Goal: Participate in discussion: Engage in conversation with other users on a specific topic

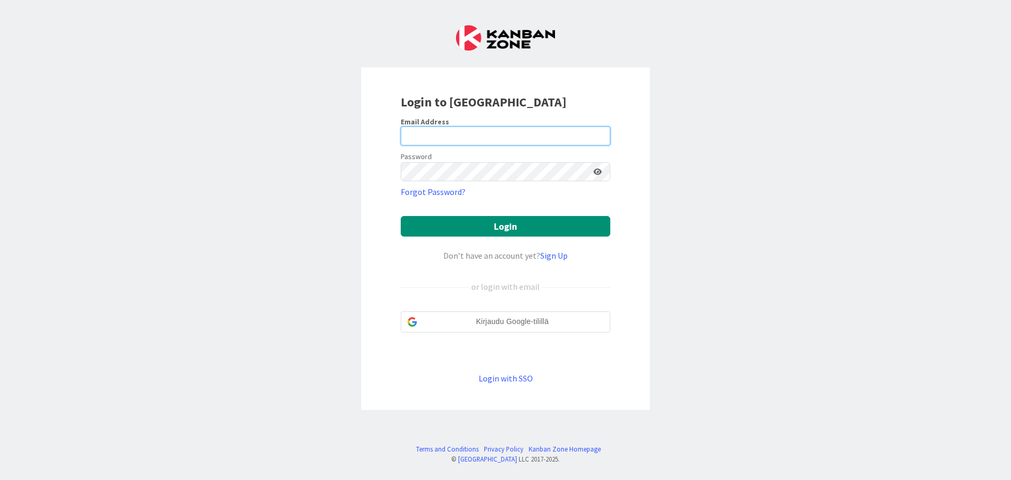
click at [460, 132] on input "email" at bounding box center [506, 135] width 210 height 19
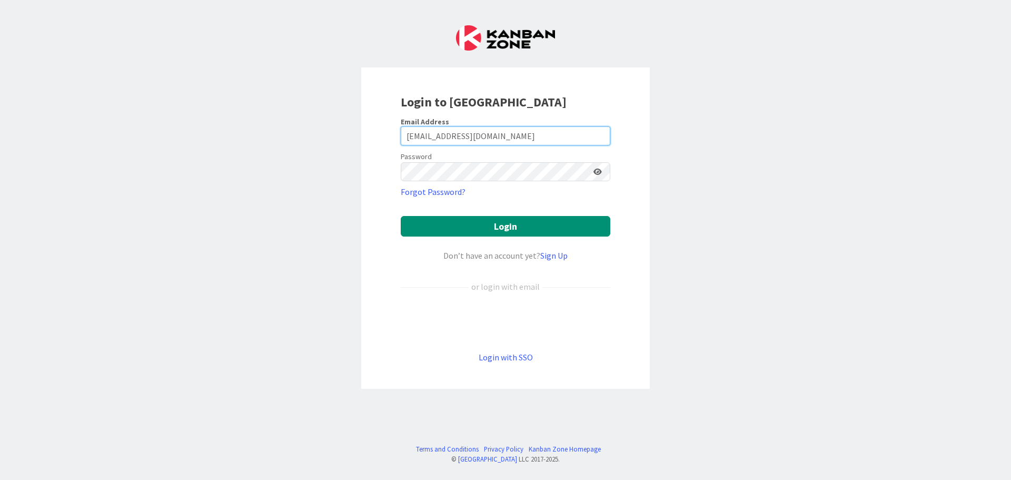
type input "[EMAIL_ADDRESS][DOMAIN_NAME]"
click at [437, 230] on button "Login" at bounding box center [506, 226] width 210 height 21
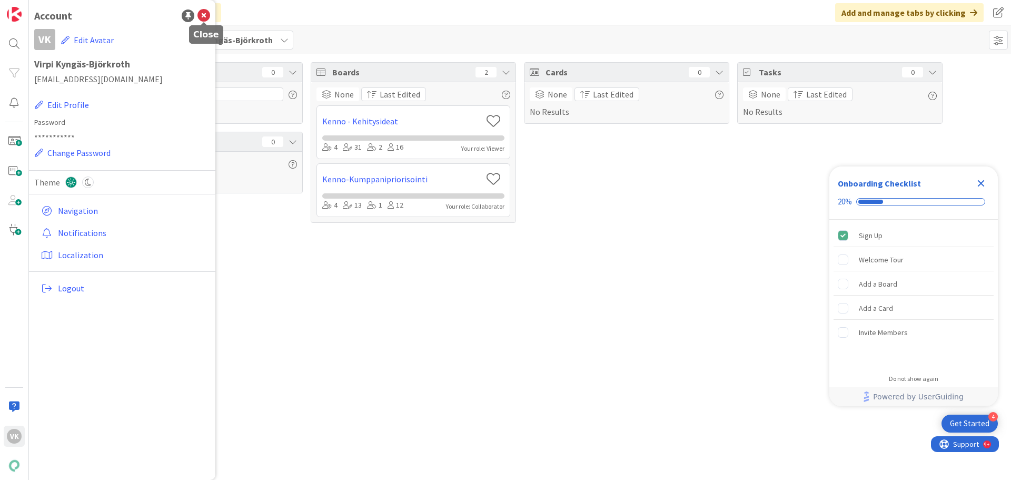
click at [203, 15] on icon at bounding box center [203, 15] width 13 height 13
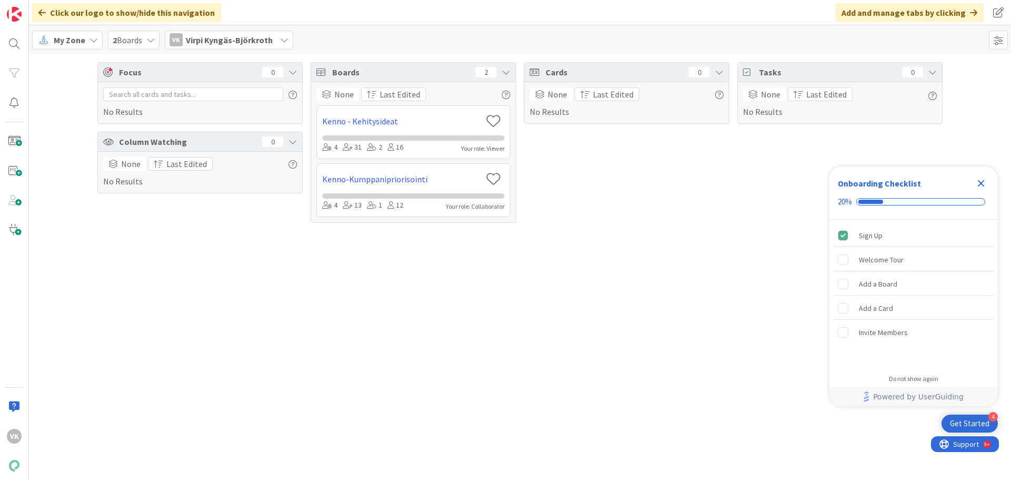
click at [90, 39] on icon at bounding box center [94, 40] width 8 height 8
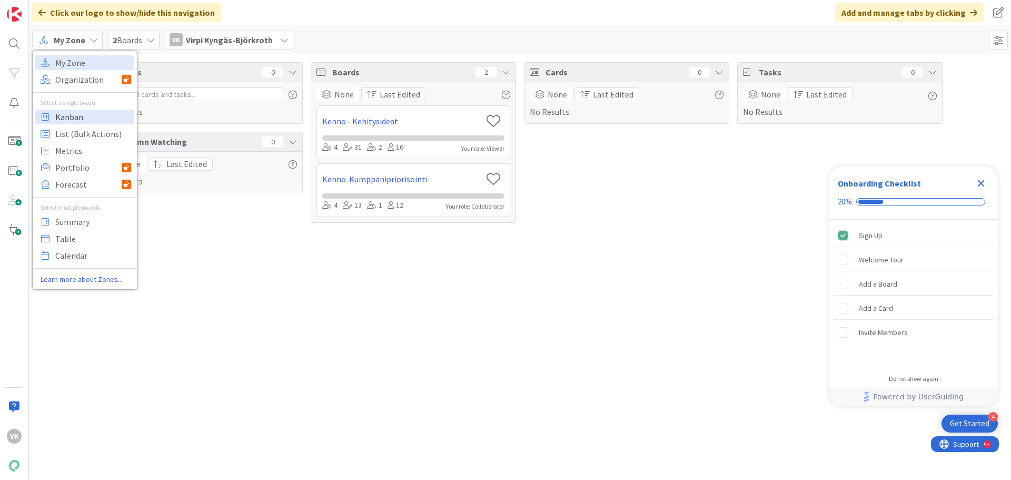
click at [82, 120] on span "Kanban" at bounding box center [93, 117] width 76 height 16
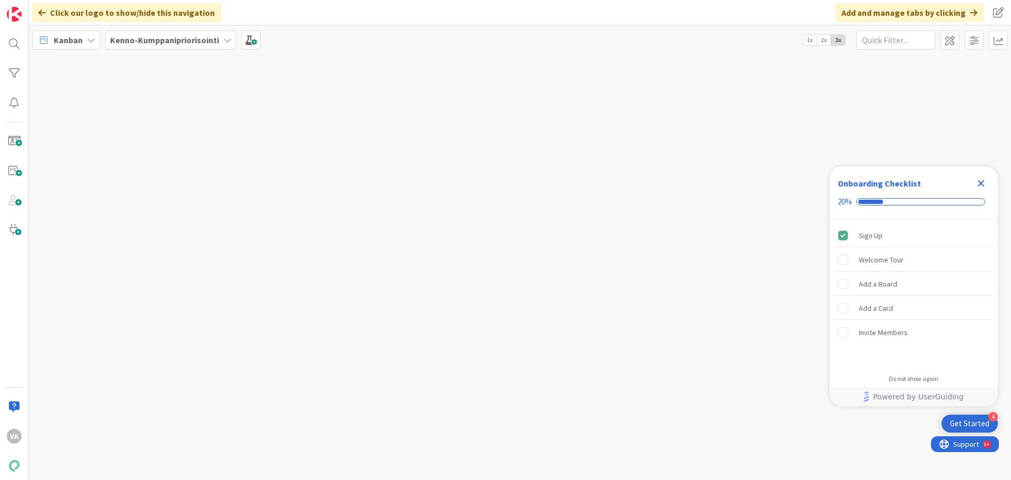
click at [981, 182] on icon "Close Checklist" at bounding box center [981, 183] width 7 height 7
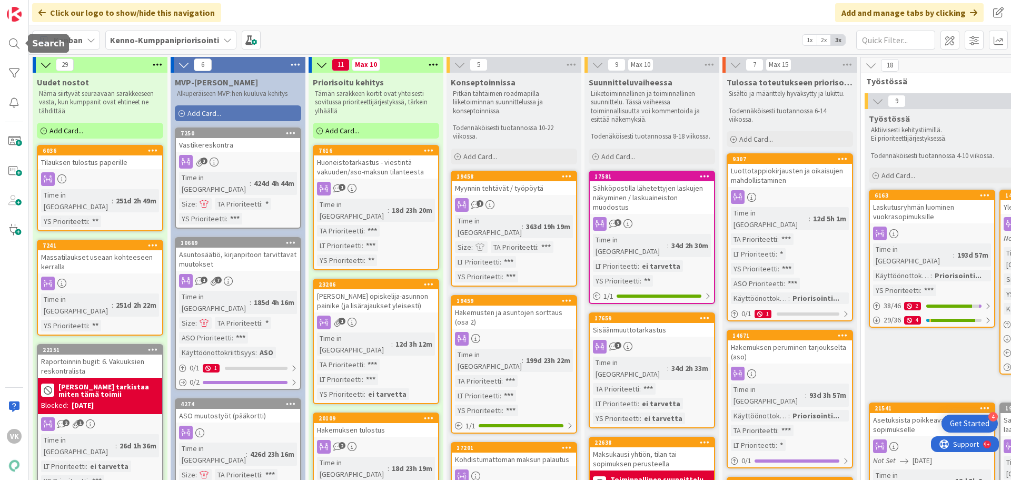
drag, startPoint x: 15, startPoint y: 45, endPoint x: 33, endPoint y: 52, distance: 19.8
click at [14, 44] on div at bounding box center [14, 43] width 21 height 21
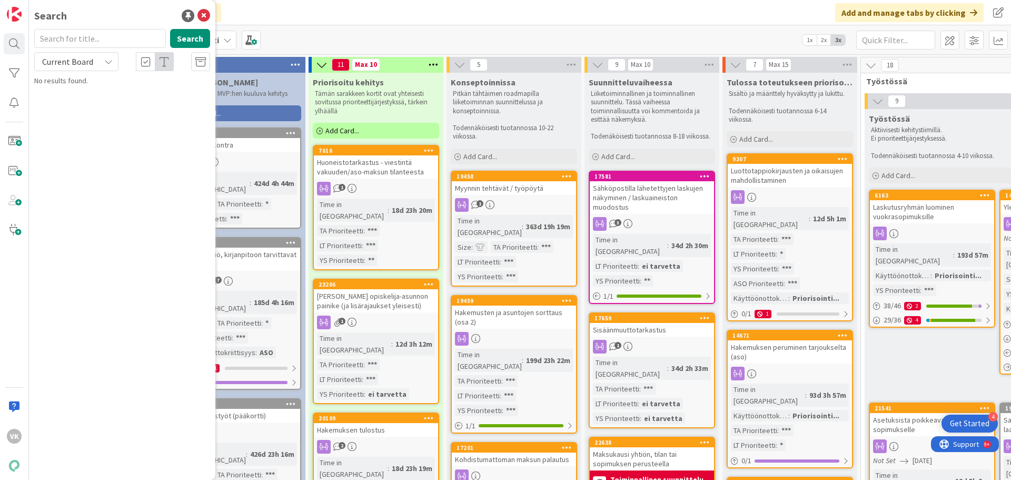
click at [63, 40] on input "text" at bounding box center [100, 38] width 132 height 19
type input "23206"
click at [185, 39] on button "Search" at bounding box center [190, 38] width 40 height 19
click at [121, 102] on p "[PERSON_NAME] opiskelija-asunnon painike (ja lisärajaukset yleisesti)" at bounding box center [129, 98] width 161 height 22
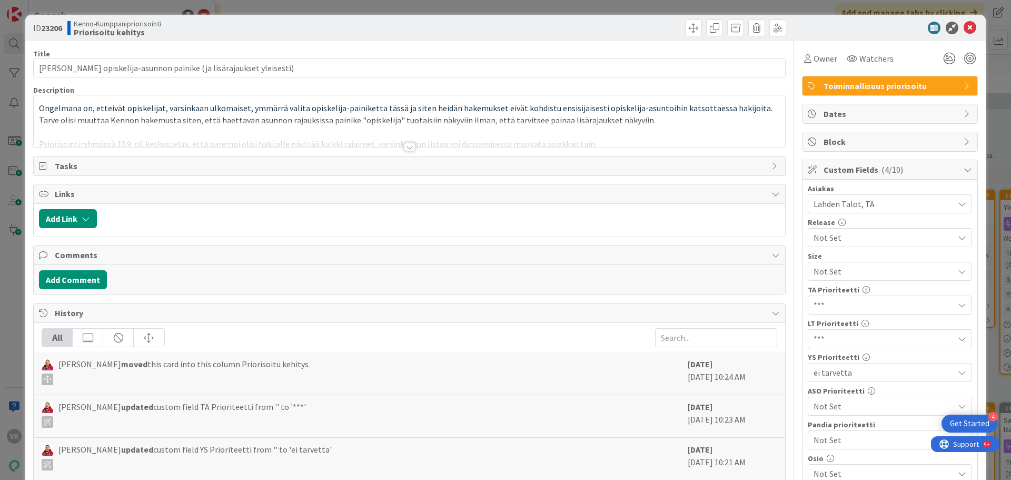
click at [405, 148] on div at bounding box center [410, 147] width 12 height 8
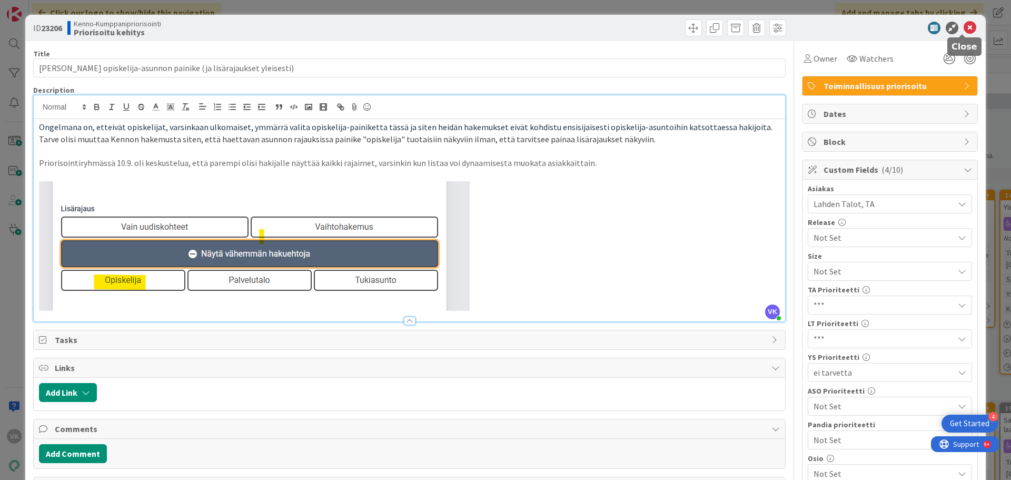
click at [964, 28] on icon at bounding box center [970, 28] width 13 height 13
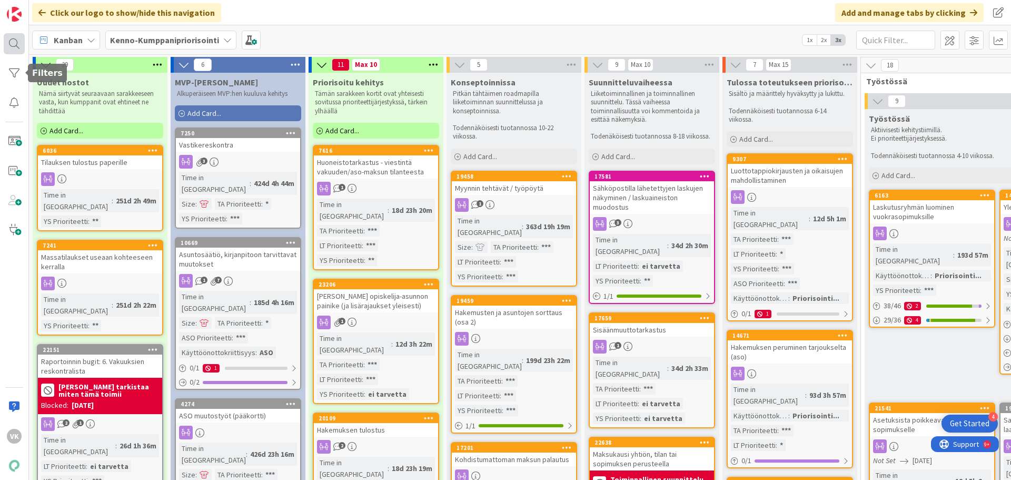
click at [18, 42] on div at bounding box center [14, 43] width 21 height 21
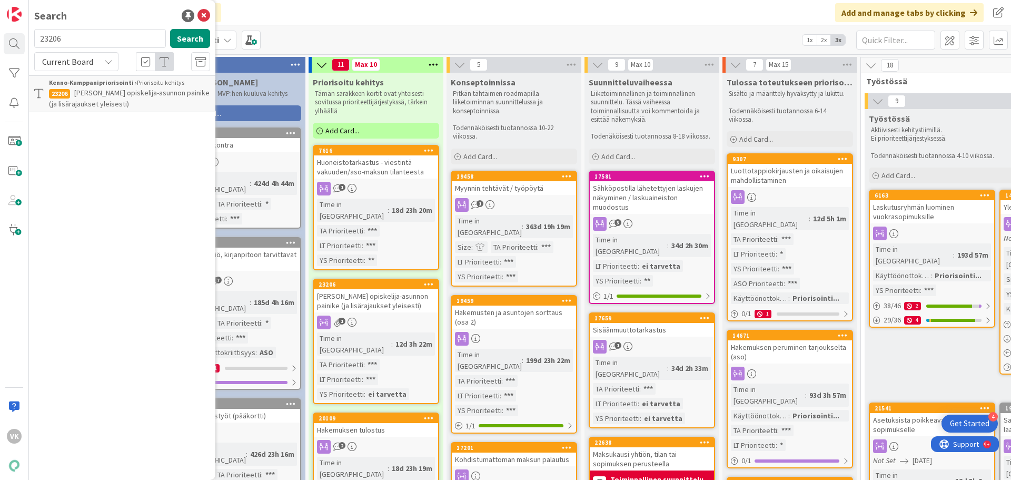
drag, startPoint x: 74, startPoint y: 35, endPoint x: 36, endPoint y: 39, distance: 38.7
click at [36, 39] on input "23206" at bounding box center [100, 38] width 132 height 19
type input "23086"
click at [177, 41] on button "Search" at bounding box center [190, 38] width 40 height 19
click at [109, 92] on span "Varuste-merkinnät asunnolle ja niiden käytön laajennus" at bounding box center [120, 98] width 142 height 21
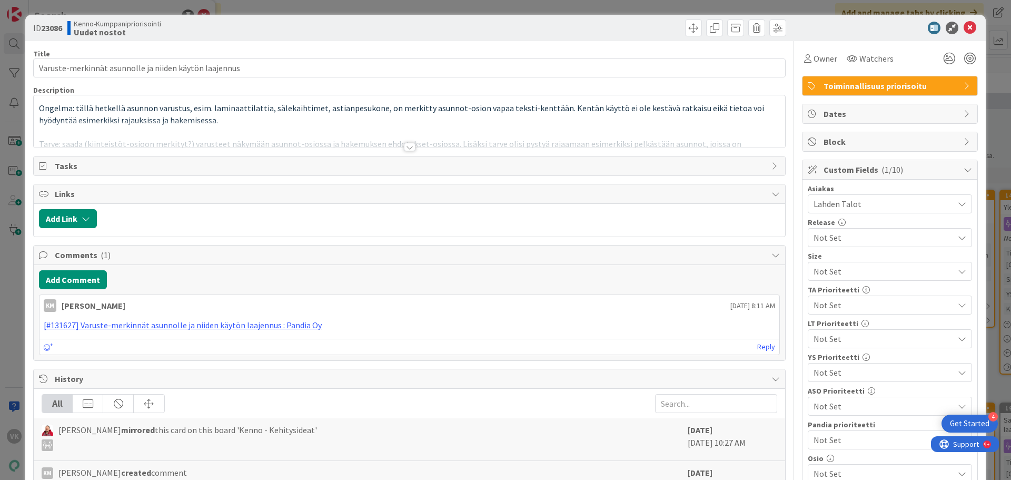
click at [404, 145] on div at bounding box center [410, 147] width 12 height 8
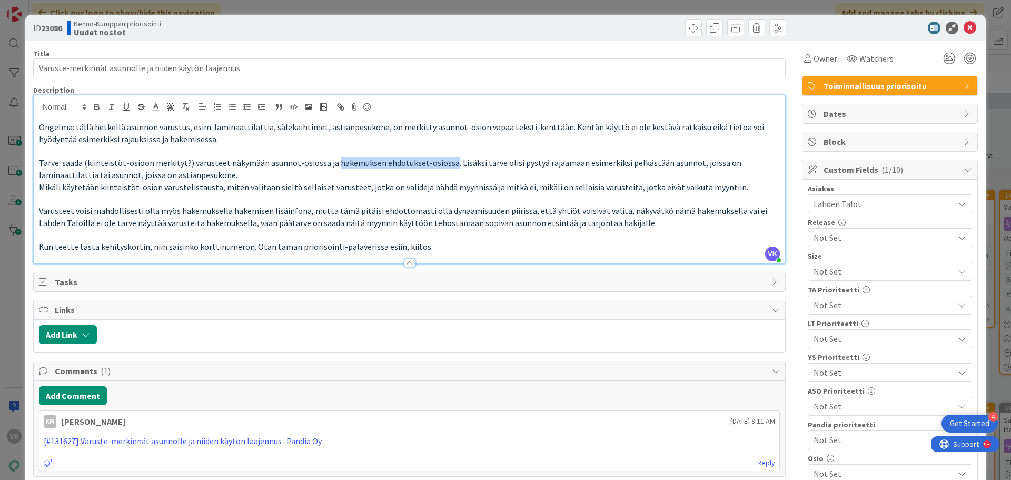
drag, startPoint x: 329, startPoint y: 164, endPoint x: 443, endPoint y: 163, distance: 114.8
click at [443, 163] on span "Tarve: saada (kiinteistöt-osioon merkityt?) varusteet näkymään asunnot-osiossa …" at bounding box center [391, 168] width 704 height 23
click at [73, 397] on button "Add Comment" at bounding box center [73, 395] width 68 height 19
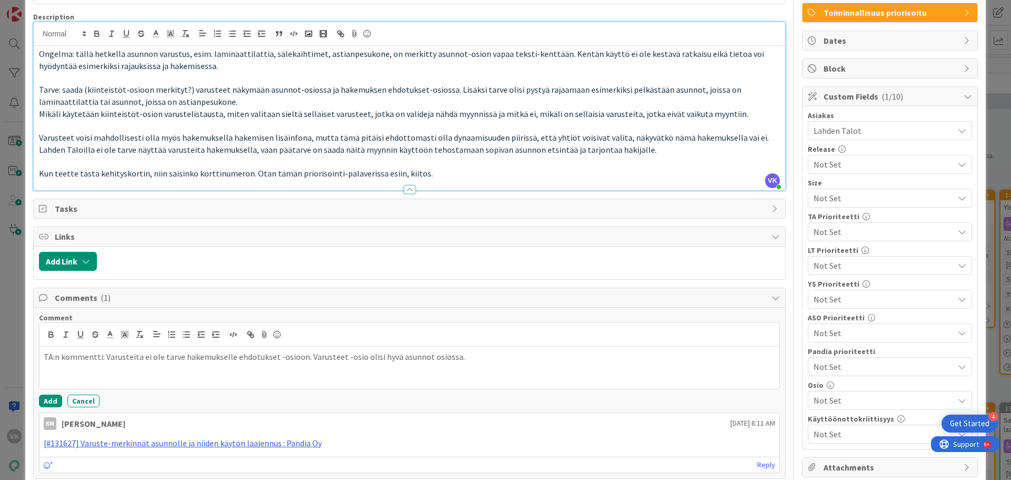
scroll to position [105, 0]
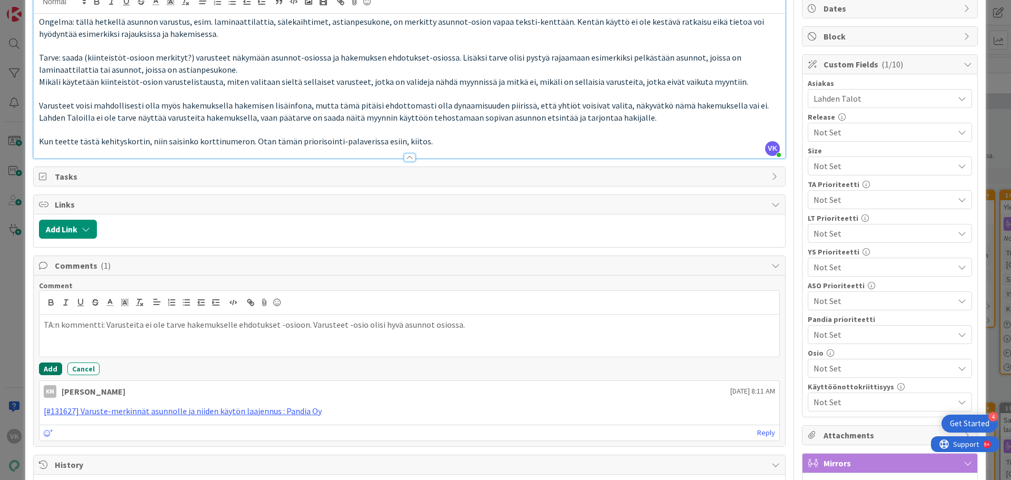
drag, startPoint x: 53, startPoint y: 368, endPoint x: 82, endPoint y: 368, distance: 29.0
click at [53, 368] on button "Add" at bounding box center [50, 368] width 23 height 13
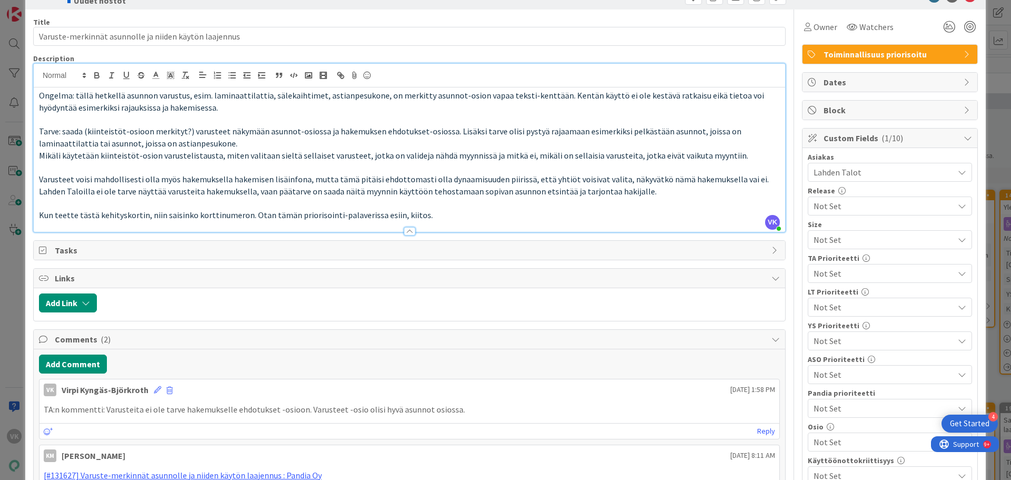
scroll to position [0, 0]
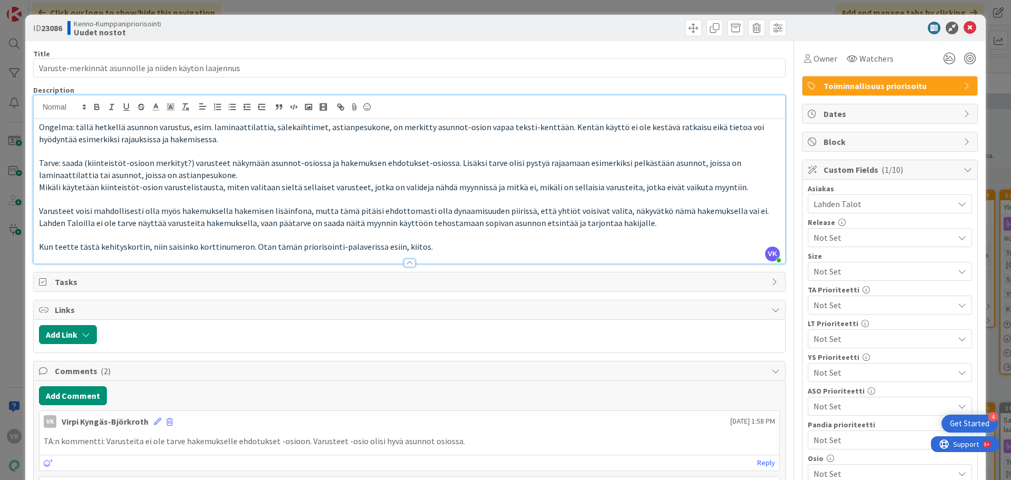
click at [834, 303] on span "Not Set" at bounding box center [881, 305] width 135 height 15
click at [814, 369] on icon at bounding box center [818, 368] width 8 height 16
click at [964, 28] on icon at bounding box center [970, 28] width 13 height 13
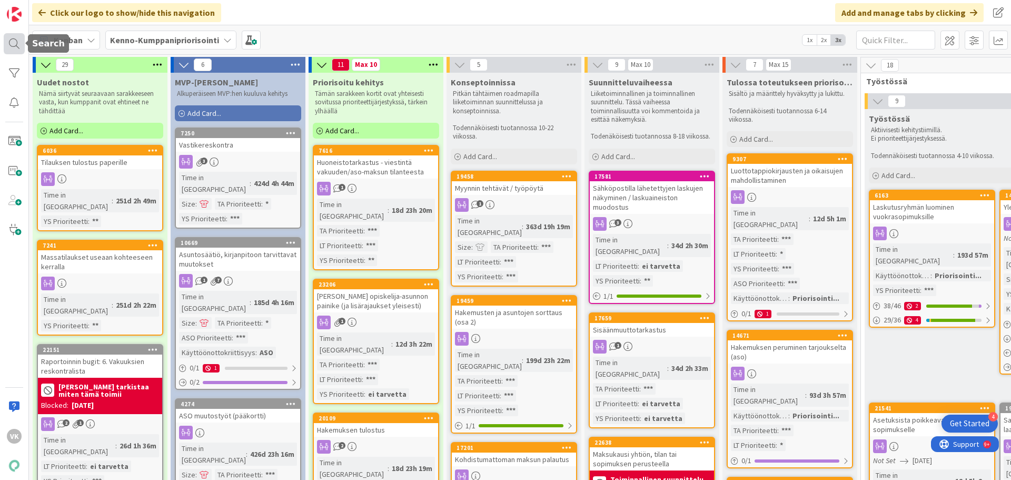
click at [19, 44] on div at bounding box center [14, 43] width 21 height 21
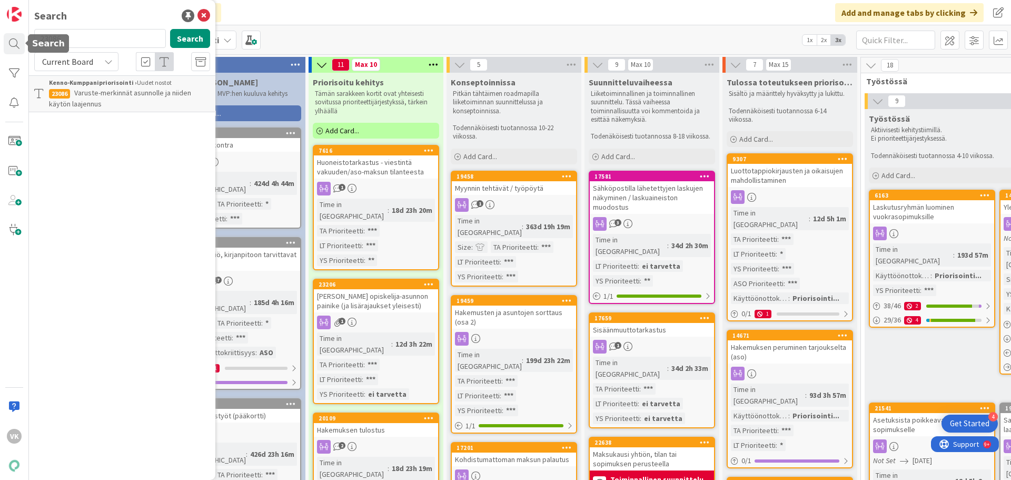
drag, startPoint x: 57, startPoint y: 38, endPoint x: 0, endPoint y: 32, distance: 57.2
click at [0, 32] on div "VK Search 23086 Search Current Board Kenno-Kumppanipriorisointi › Uudet nostot …" at bounding box center [14, 240] width 29 height 480
type input "23175"
click at [186, 35] on button "Search" at bounding box center [190, 38] width 40 height 19
click at [118, 97] on p "Asukastieto-API: Lisätään tietoihin poismuuton syyt" at bounding box center [129, 98] width 161 height 22
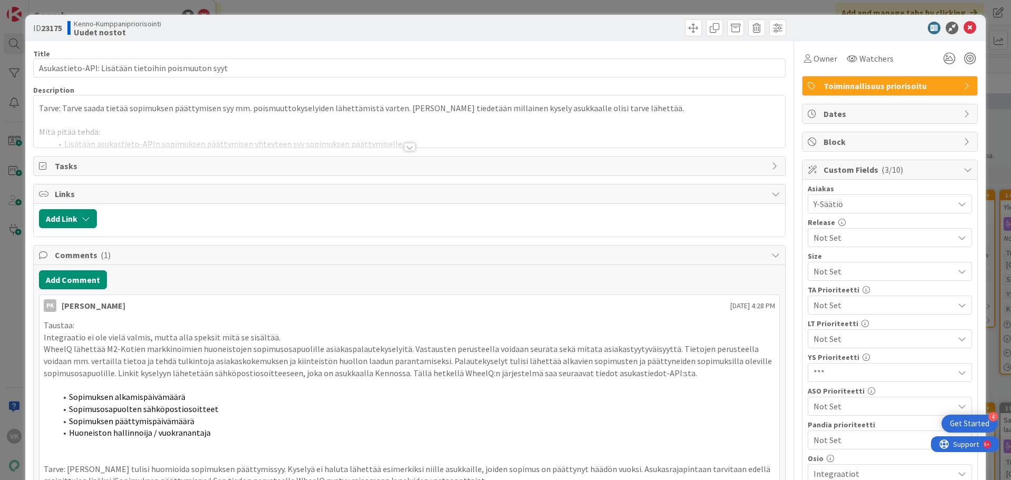
click at [407, 147] on div at bounding box center [410, 147] width 12 height 8
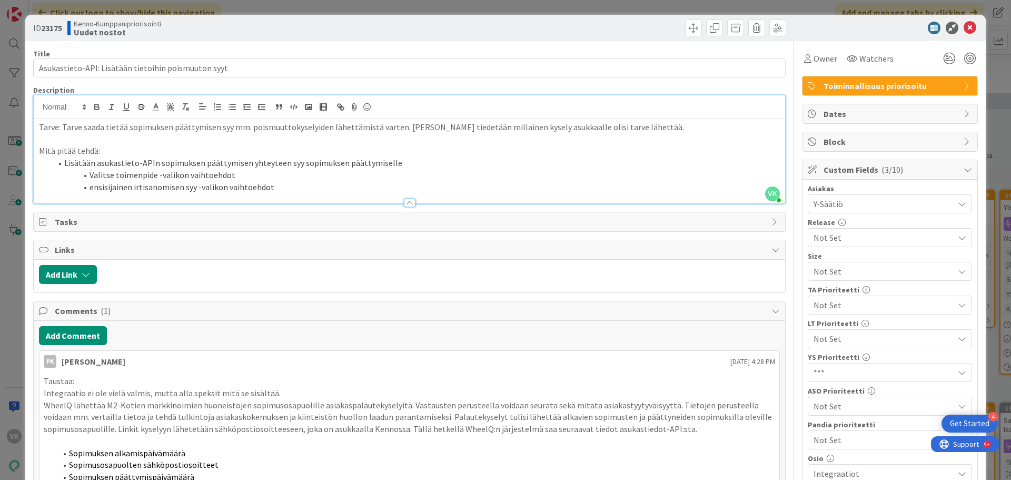
click at [821, 305] on span "Not Set" at bounding box center [881, 305] width 135 height 15
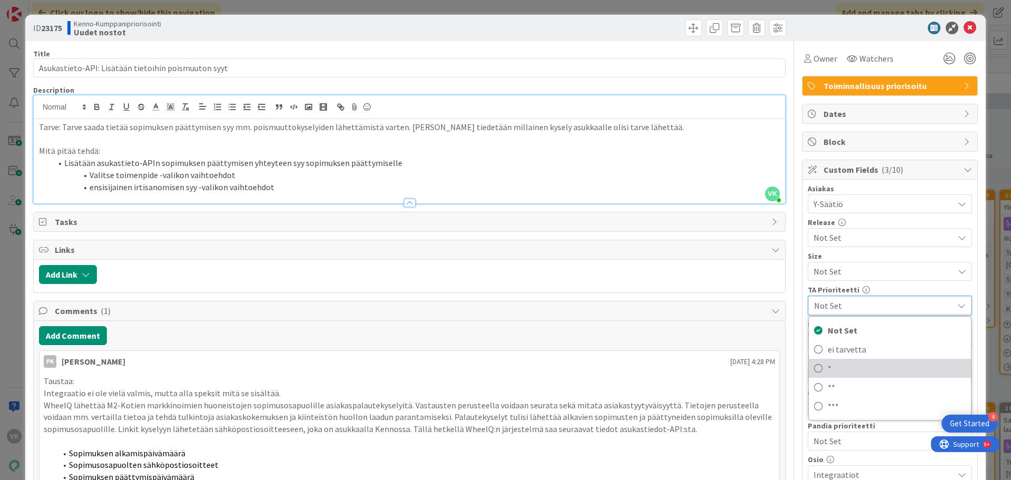
click at [828, 367] on span "*" at bounding box center [897, 368] width 138 height 16
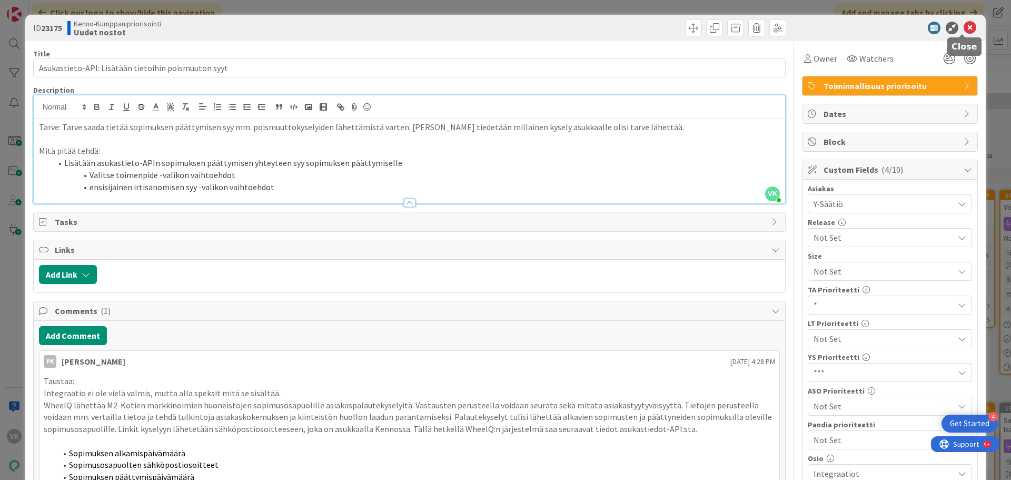
click at [964, 27] on icon at bounding box center [970, 28] width 13 height 13
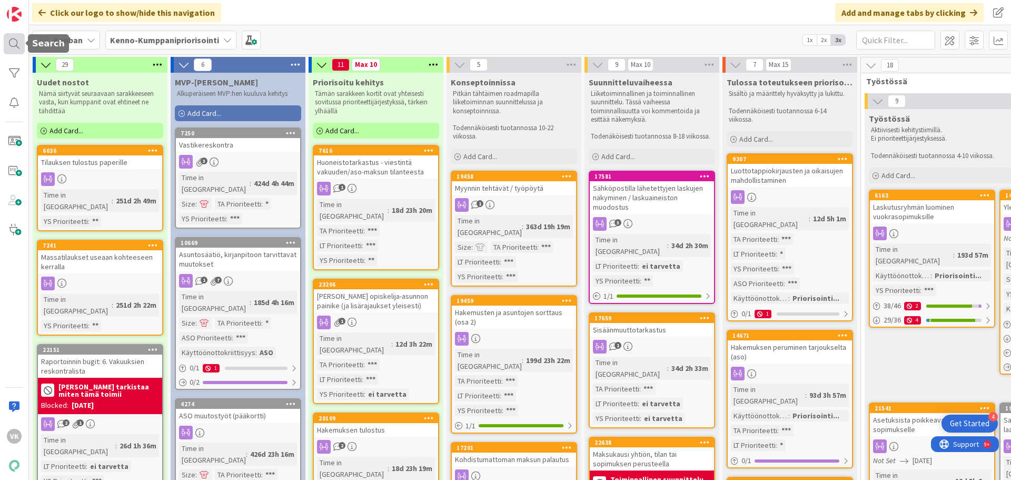
click at [17, 40] on div at bounding box center [14, 43] width 21 height 21
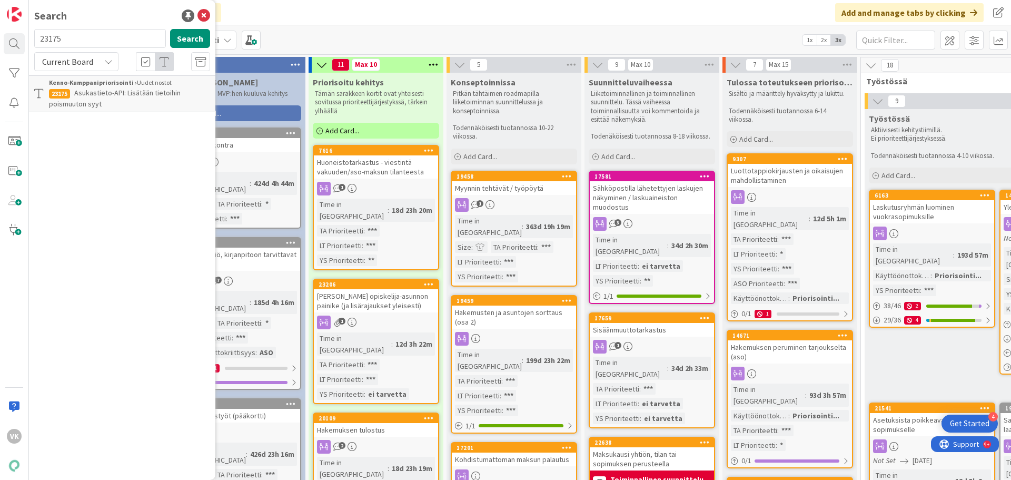
click at [98, 36] on input "23175" at bounding box center [100, 38] width 132 height 19
type input "2"
type input "22935"
click at [181, 40] on button "Search" at bounding box center [190, 38] width 40 height 19
click at [113, 100] on span "Mahdollisuus muokata tehtyä kirjausta Hakemukset-näkymässä ja Sopimusten sekä R…" at bounding box center [121, 104] width 145 height 32
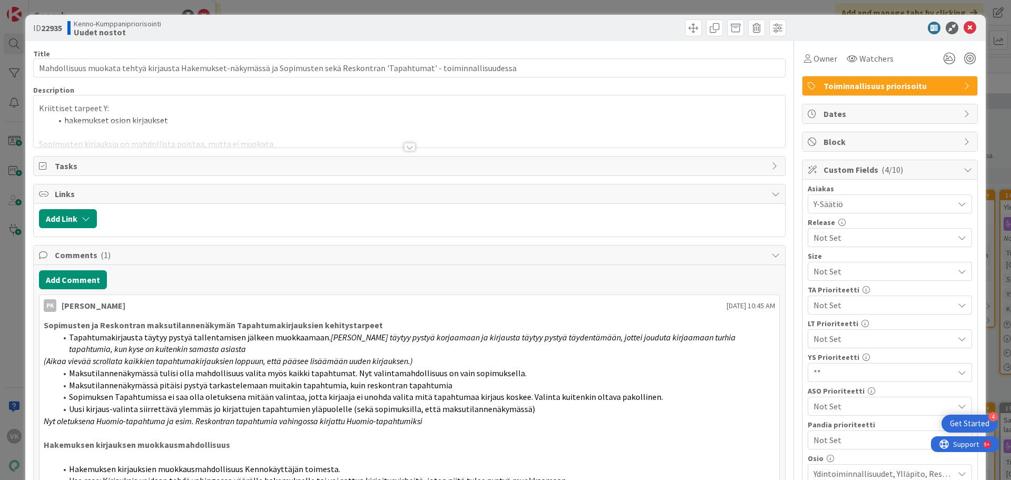
drag, startPoint x: 405, startPoint y: 143, endPoint x: 440, endPoint y: 189, distance: 57.2
click at [404, 144] on div at bounding box center [410, 147] width 12 height 8
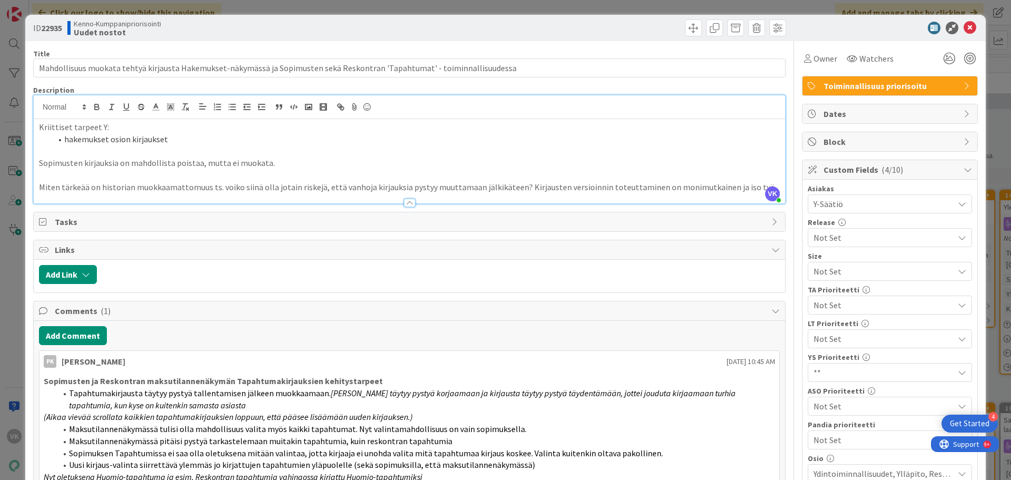
click at [835, 307] on span "Not Set" at bounding box center [881, 305] width 135 height 15
click at [815, 385] on icon at bounding box center [818, 387] width 8 height 16
click at [964, 27] on icon at bounding box center [970, 28] width 13 height 13
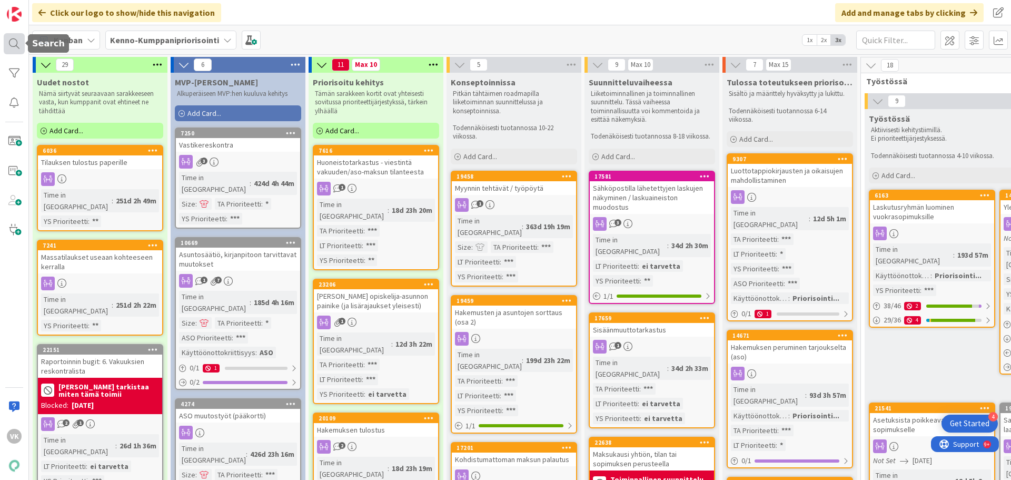
click at [16, 41] on div at bounding box center [14, 43] width 21 height 21
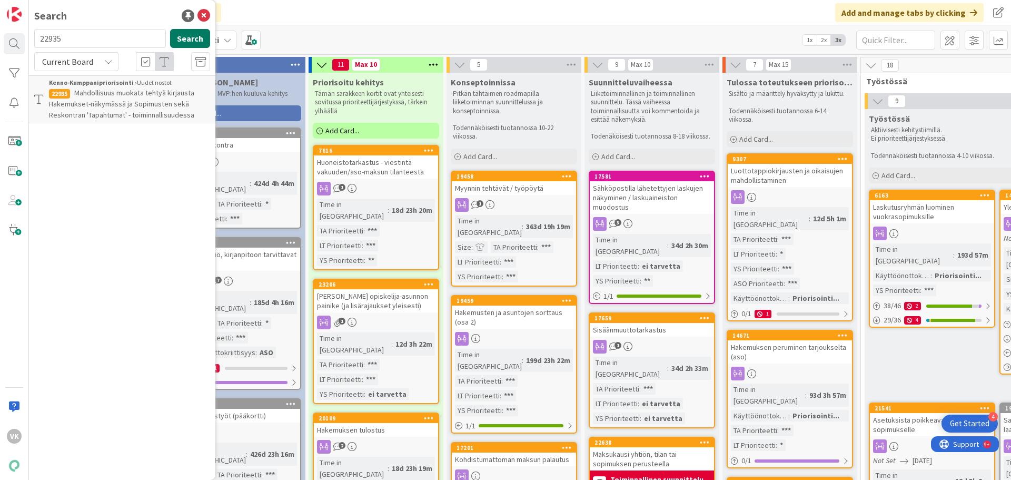
click at [177, 37] on button "Search" at bounding box center [190, 38] width 40 height 19
click at [114, 104] on span "Mahdollisuus muokata tehtyä kirjausta Hakemukset-näkymässä ja Sopimusten sekä R…" at bounding box center [121, 104] width 145 height 32
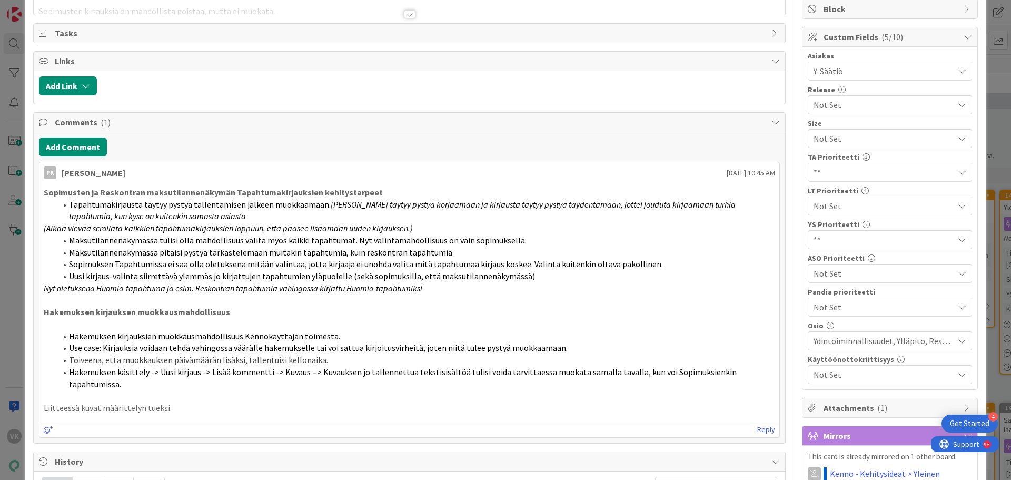
scroll to position [211, 0]
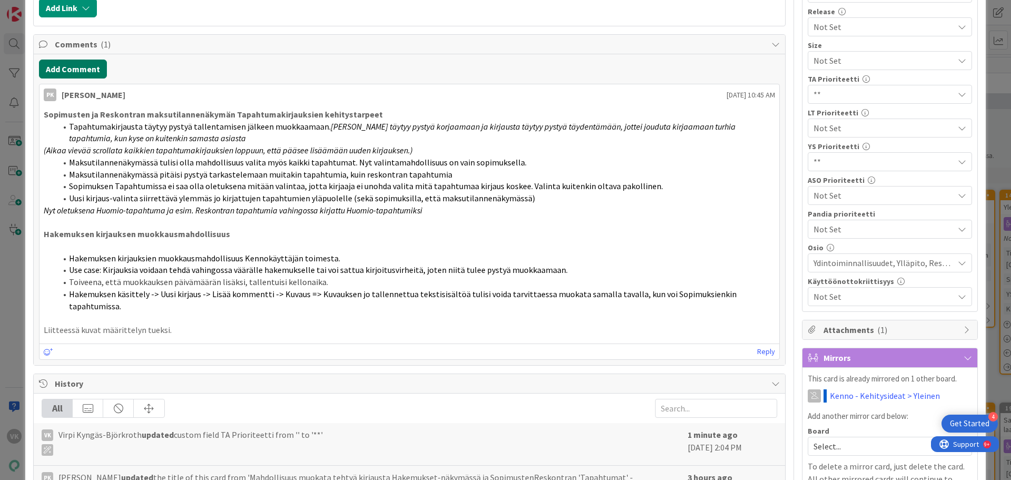
click at [78, 70] on button "Add Comment" at bounding box center [73, 69] width 68 height 19
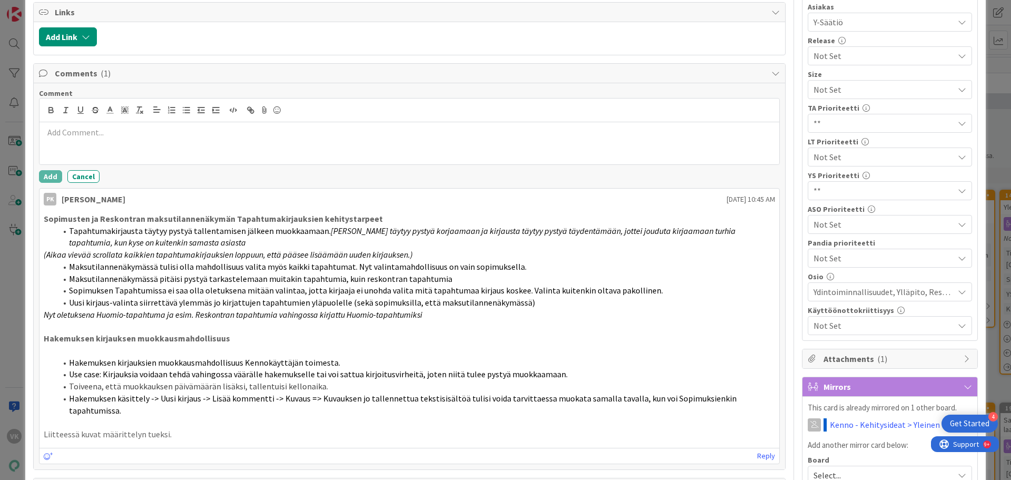
scroll to position [105, 0]
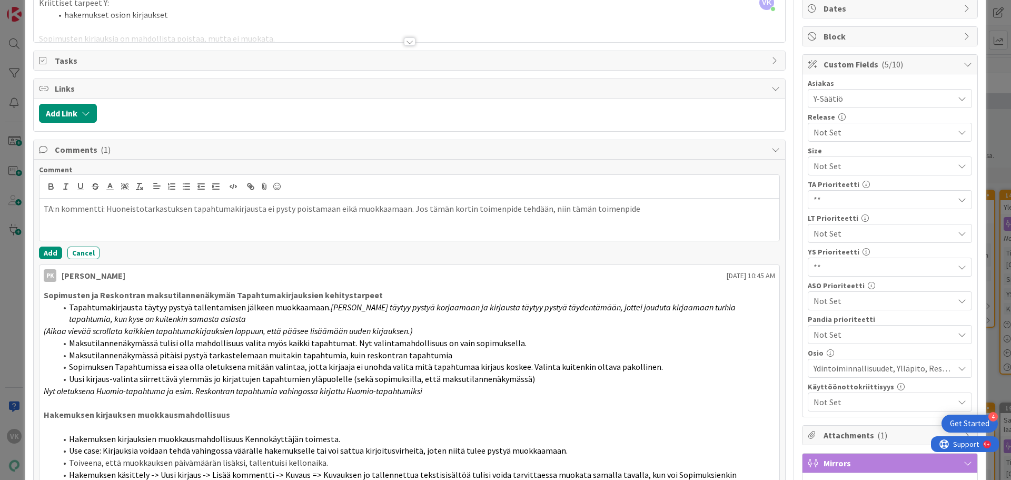
click at [484, 210] on p "TA:n kommentti: Huoneistotarkastuksen tapahtumakirjausta ei pysty poistamaan ei…" at bounding box center [409, 209] width 731 height 12
click at [142, 209] on p "TA:n kommentti: Huoneistotarkastuksen tapahtumakirjausta ei pysty poistamaan ei…" at bounding box center [409, 209] width 731 height 12
drag, startPoint x: 538, startPoint y: 207, endPoint x: 368, endPoint y: 208, distance: 170.6
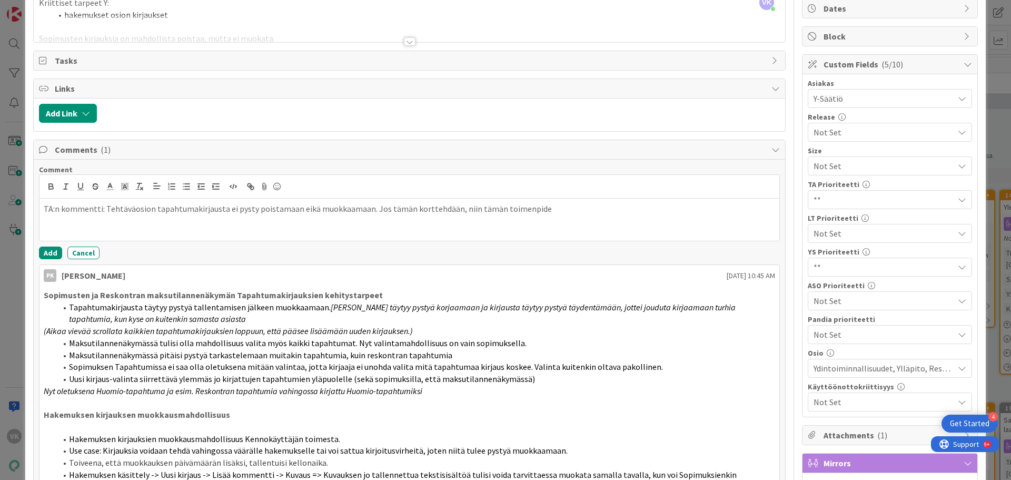
click at [368, 208] on p "TA:n kommentti: Tehtäväosion tapahtumakirjausta ei pysty poistamaan eikä muokka…" at bounding box center [409, 209] width 731 height 12
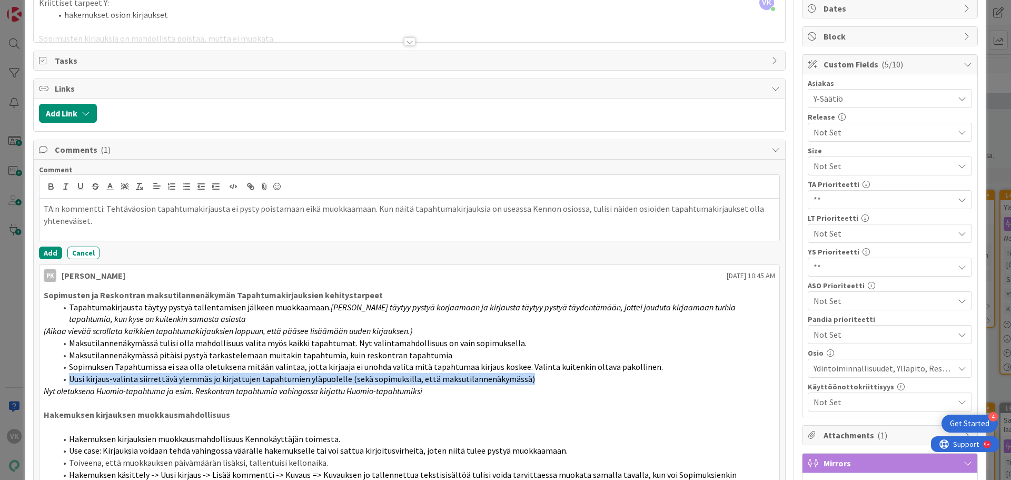
drag, startPoint x: 70, startPoint y: 379, endPoint x: 528, endPoint y: 376, distance: 458.1
click at [528, 376] on li "Uusi kirjaus-valinta siirrettävä ylemmäs jo kirjattujen tapahtumien yläpuolelle…" at bounding box center [415, 379] width 719 height 12
copy span "Uusi kirjaus-valinta siirrettävä ylemmäs jo kirjattujen tapahtumien yläpuolelle…"
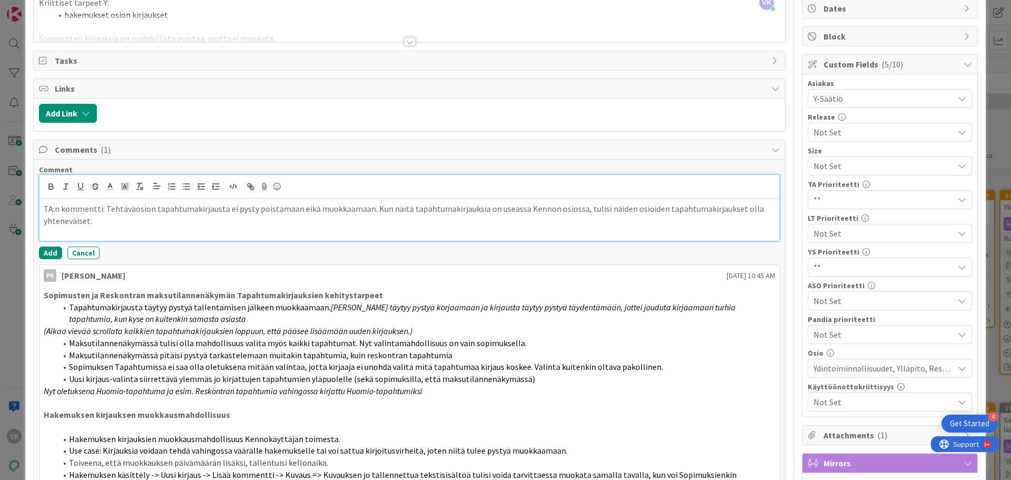
click at [123, 226] on p "TA:n kommentti: Tehtäväosion tapahtumakirjausta ei pysty poistamaan eikä muokka…" at bounding box center [409, 215] width 731 height 24
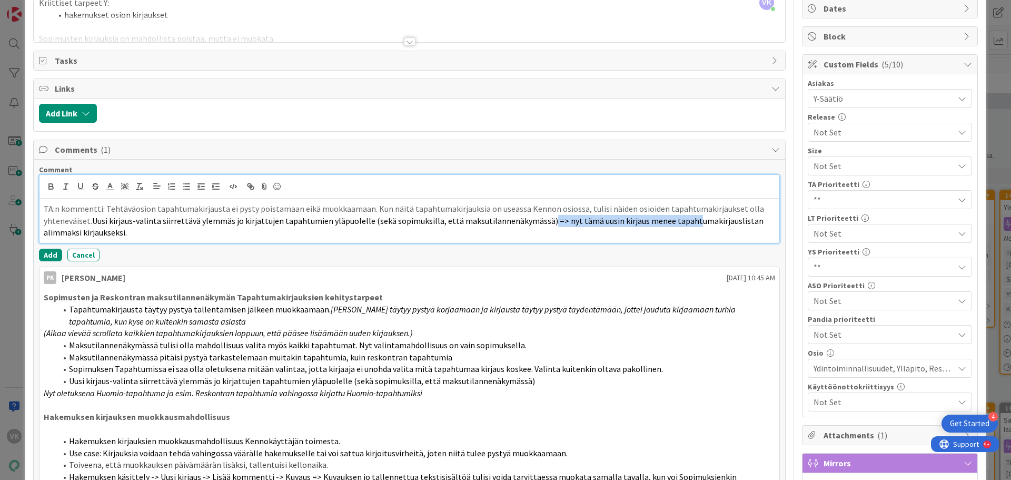
drag, startPoint x: 541, startPoint y: 219, endPoint x: 681, endPoint y: 220, distance: 140.1
click at [681, 220] on span "Uusi kirjaus-valinta siirrettävä ylemmäs jo kirjattujen tapahtumien yläpuolelle…" at bounding box center [404, 226] width 721 height 23
drag, startPoint x: 554, startPoint y: 221, endPoint x: 739, endPoint y: 226, distance: 184.4
click at [739, 226] on p "TA:n kommentti: Tehtäväosion tapahtumakirjausta ei pysty poistamaan eikä muokka…" at bounding box center [409, 221] width 731 height 36
click at [553, 222] on span "Uusi kirjaus-valinta siirrettävä ylemmäs jo kirjattujen tapahtumien yläpuolelle…" at bounding box center [404, 226] width 721 height 23
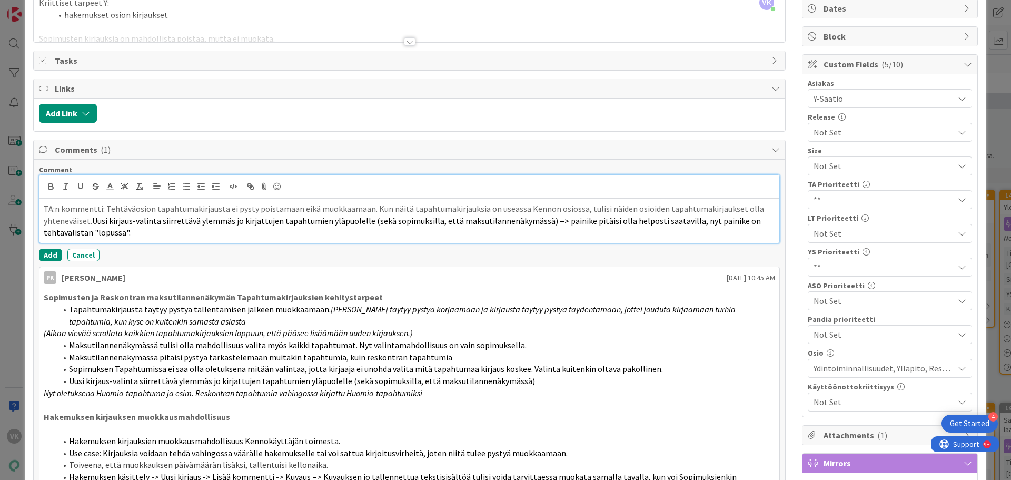
click at [87, 233] on span "Uusi kirjaus-valinta siirrettävä ylemmäs jo kirjattujen tapahtumien yläpuolelle…" at bounding box center [403, 226] width 719 height 23
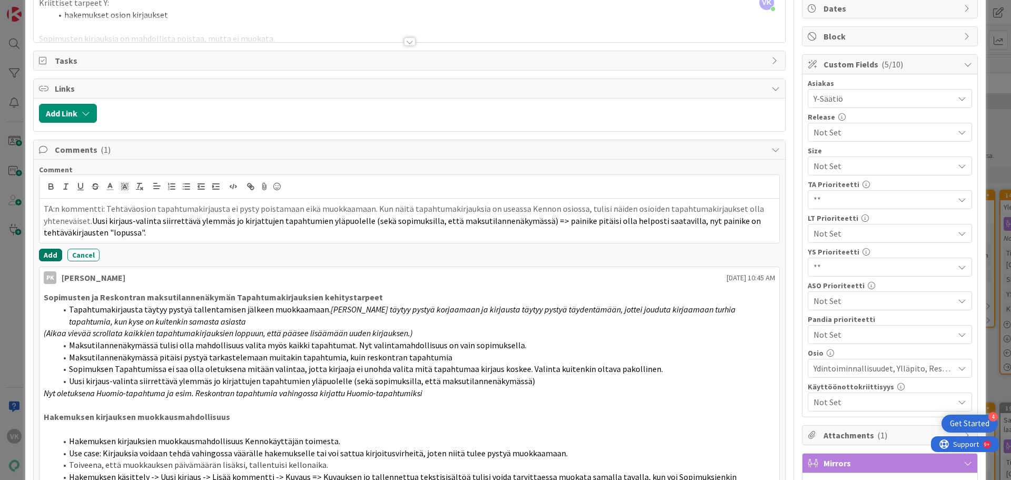
click at [47, 252] on button "Add" at bounding box center [50, 255] width 23 height 13
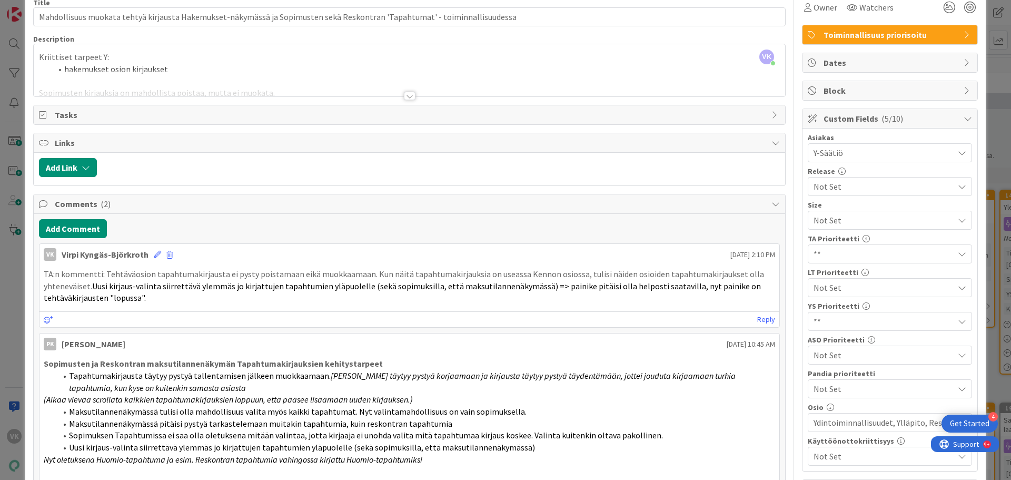
scroll to position [0, 0]
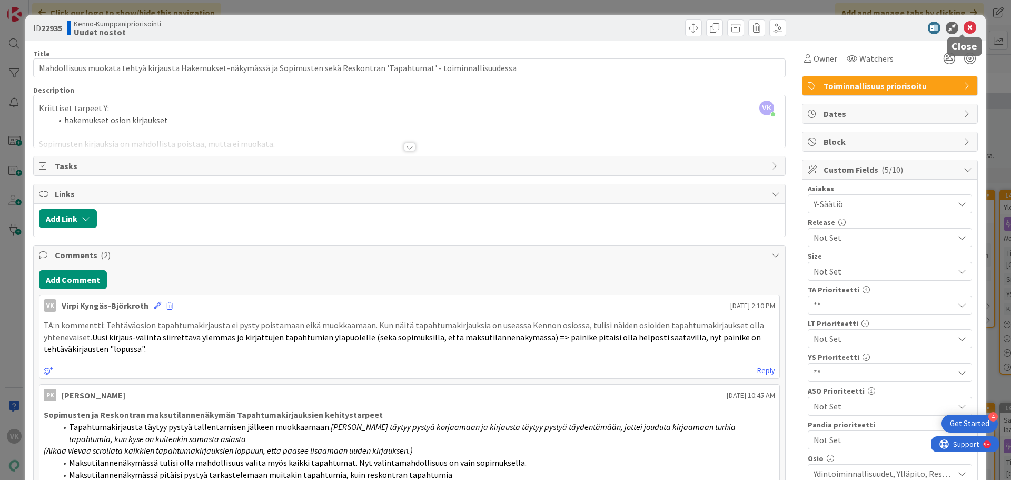
click at [964, 28] on icon at bounding box center [970, 28] width 13 height 13
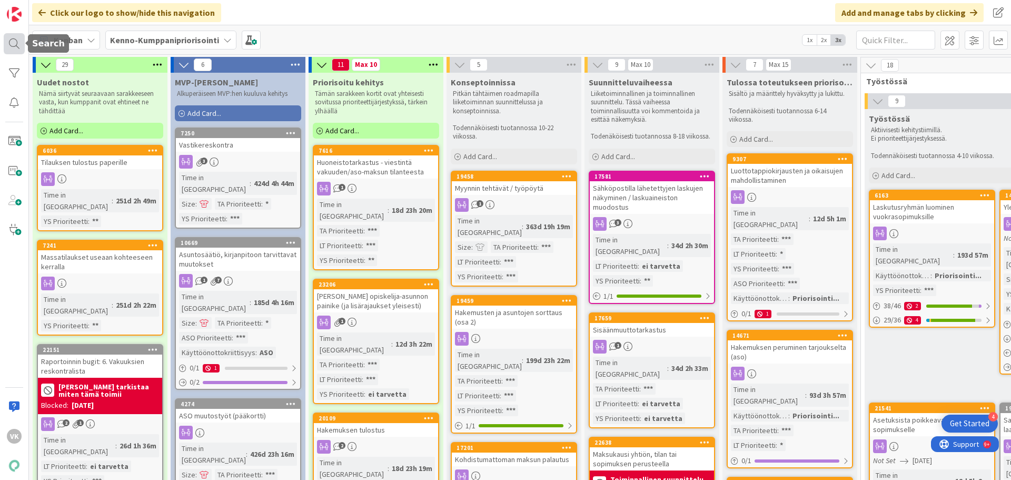
click at [9, 42] on div at bounding box center [14, 43] width 21 height 21
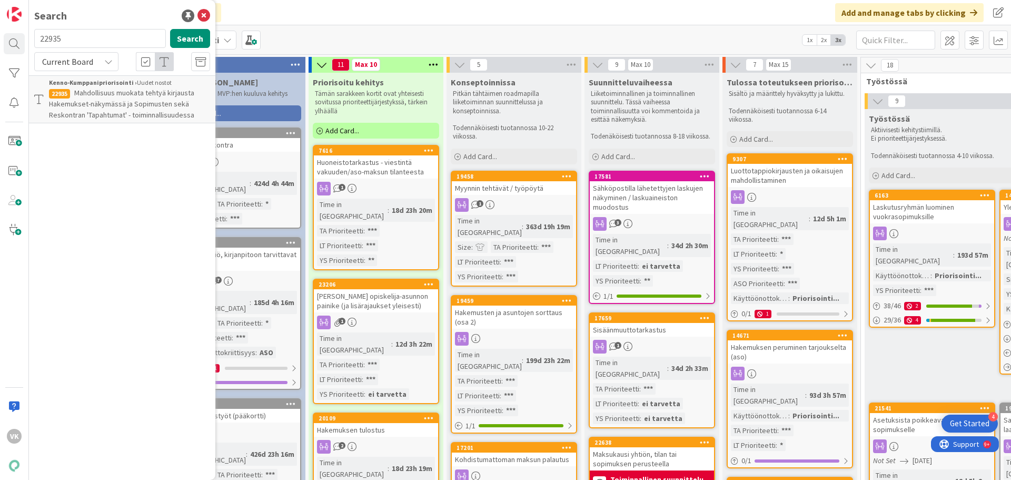
click at [133, 101] on span "Mahdollisuus muokata tehtyä kirjausta Hakemukset-näkymässä ja Sopimusten sekä R…" at bounding box center [121, 104] width 145 height 32
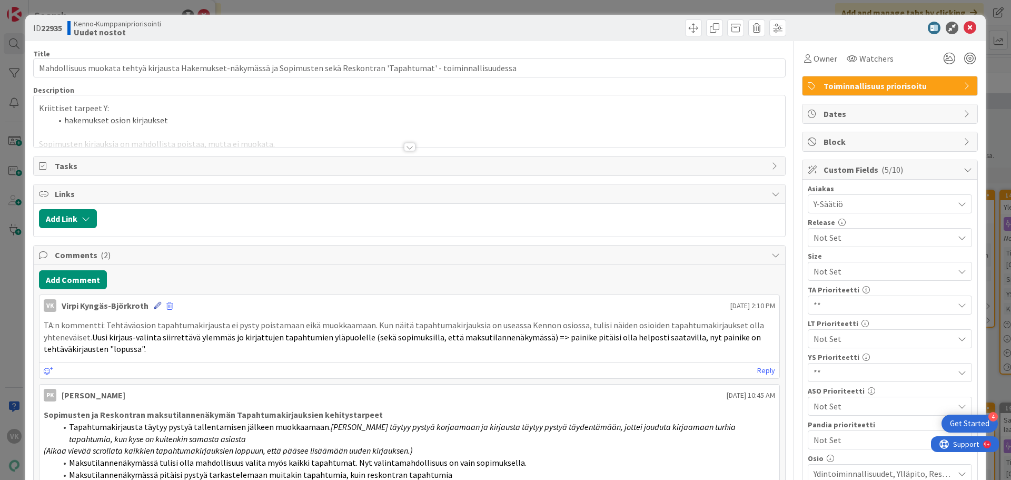
click at [154, 304] on icon at bounding box center [157, 305] width 7 height 7
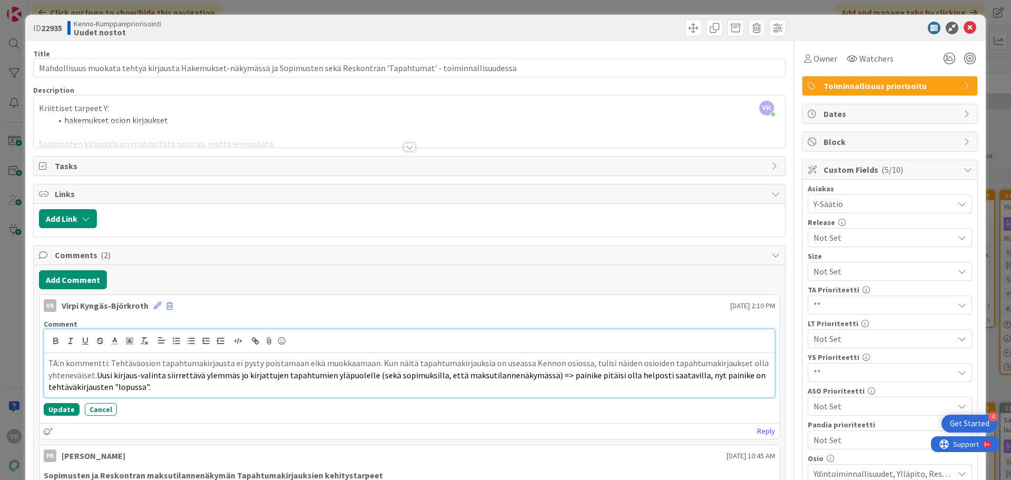
click at [161, 386] on p "TA:n kommentti: Tehtäväosion tapahtumakirjausta ei pysty poistamaan eikä muokka…" at bounding box center [409, 375] width 722 height 36
click at [283, 388] on span "Uusi kirjaus-valinta siirrettävä ylemmäs jo kirjattujen tapahtumien yläpuolelle…" at bounding box center [407, 381] width 719 height 23
click at [354, 388] on p "TA:n kommentti: Tehtäväosion tapahtumakirjausta ei pysty poistamaan eikä muokka…" at bounding box center [409, 375] width 722 height 36
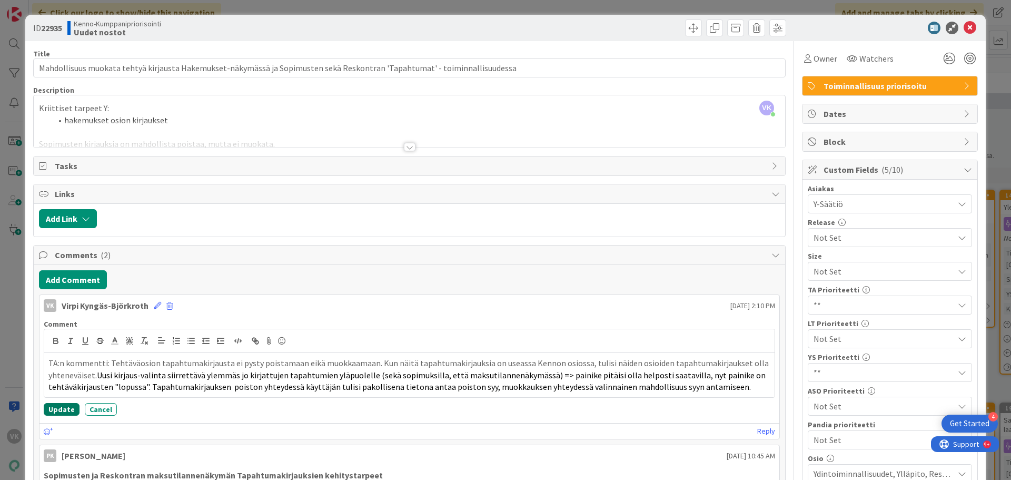
click at [64, 406] on button "Update" at bounding box center [62, 409] width 36 height 13
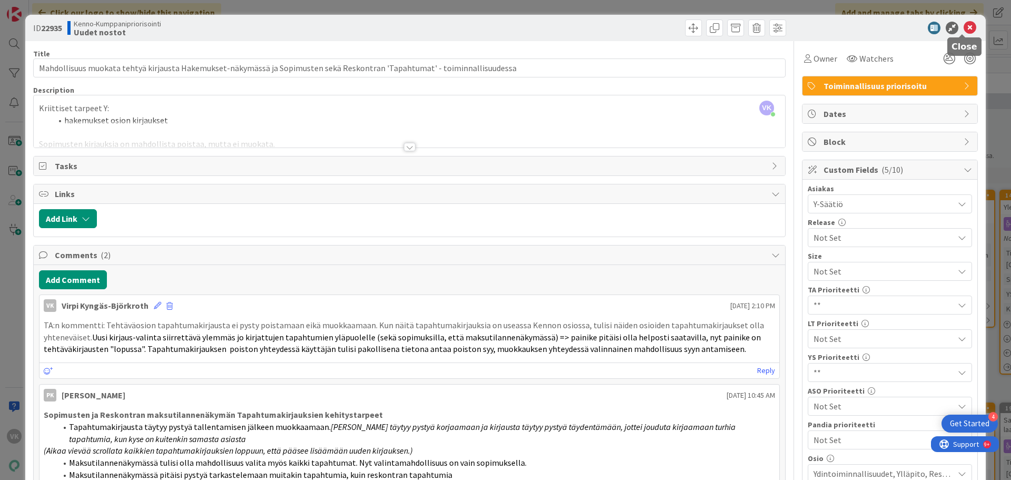
click at [964, 27] on icon at bounding box center [970, 28] width 13 height 13
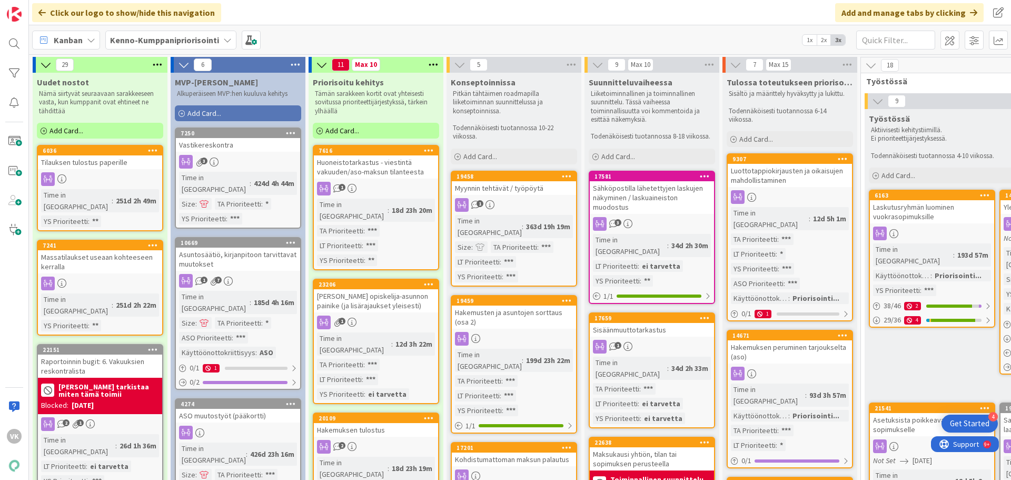
click at [97, 163] on div "Tilauksen tulostus paperille" at bounding box center [100, 162] width 124 height 14
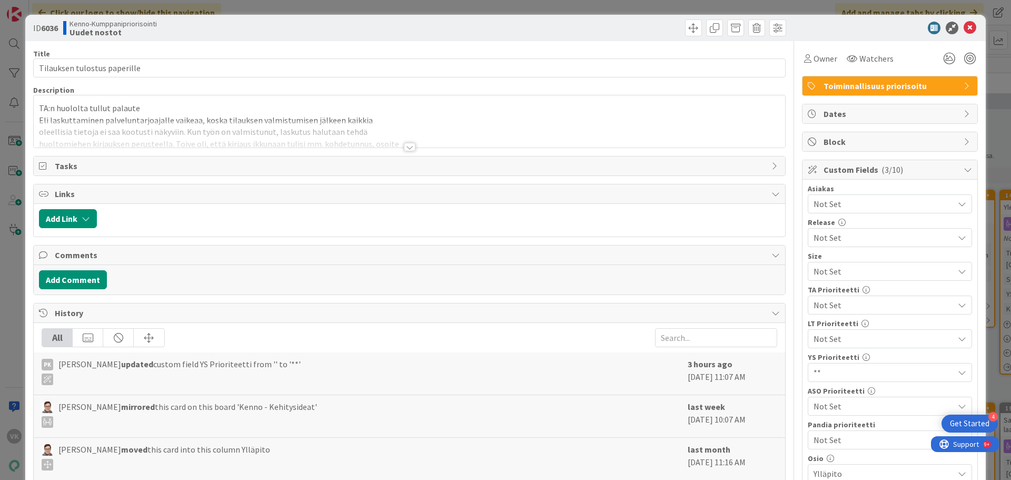
click at [408, 145] on div at bounding box center [410, 147] width 12 height 8
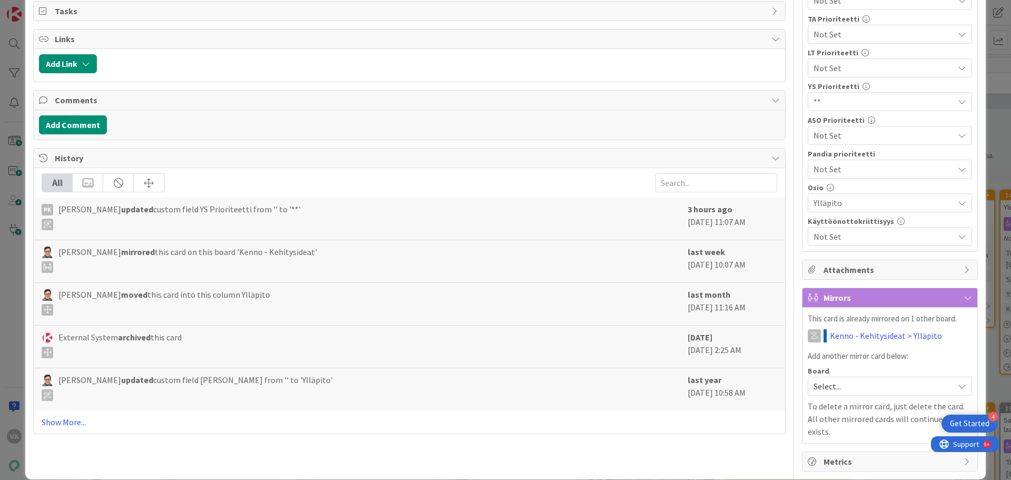
scroll to position [272, 0]
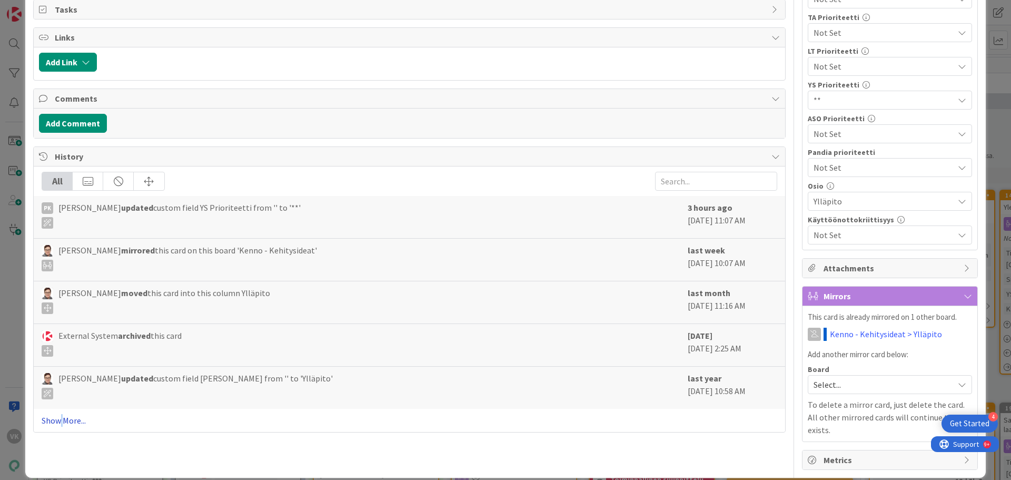
click at [62, 418] on link "Show More..." at bounding box center [410, 420] width 736 height 13
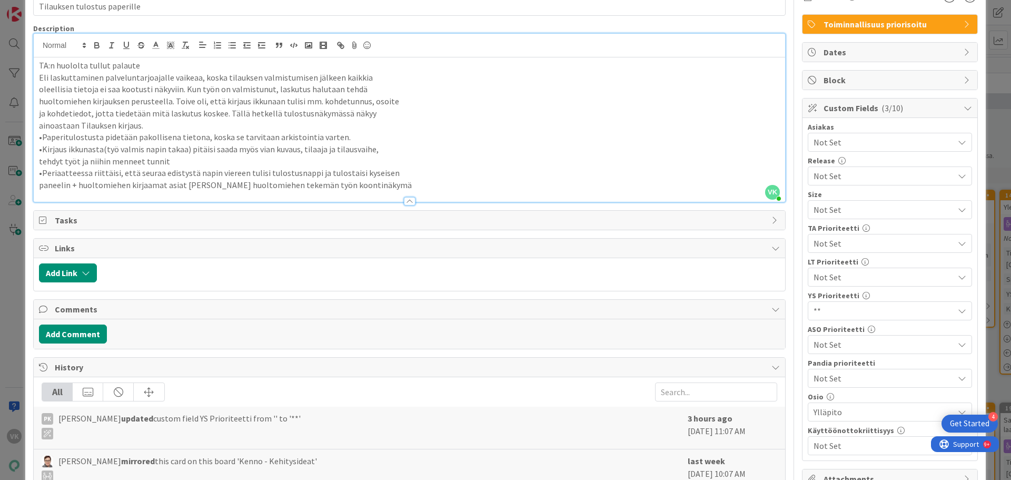
scroll to position [0, 0]
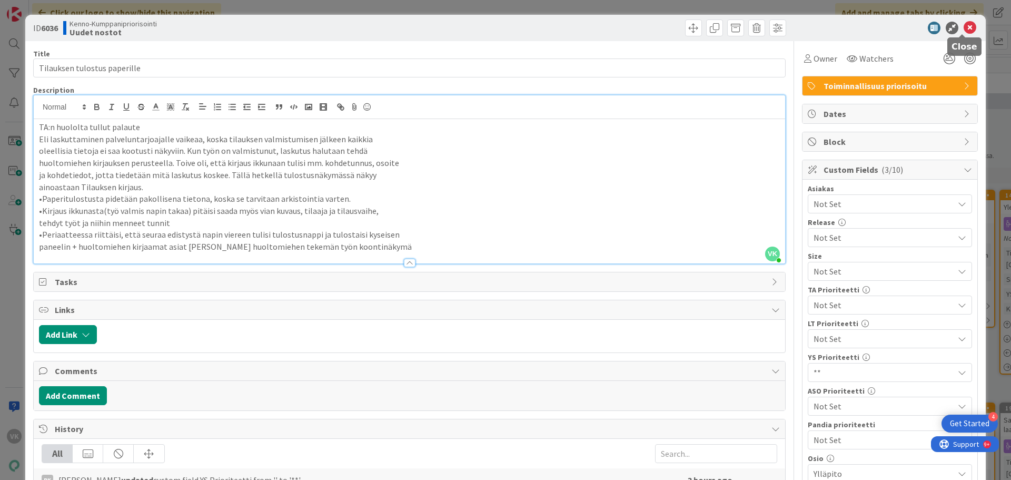
click at [964, 28] on icon at bounding box center [970, 28] width 13 height 13
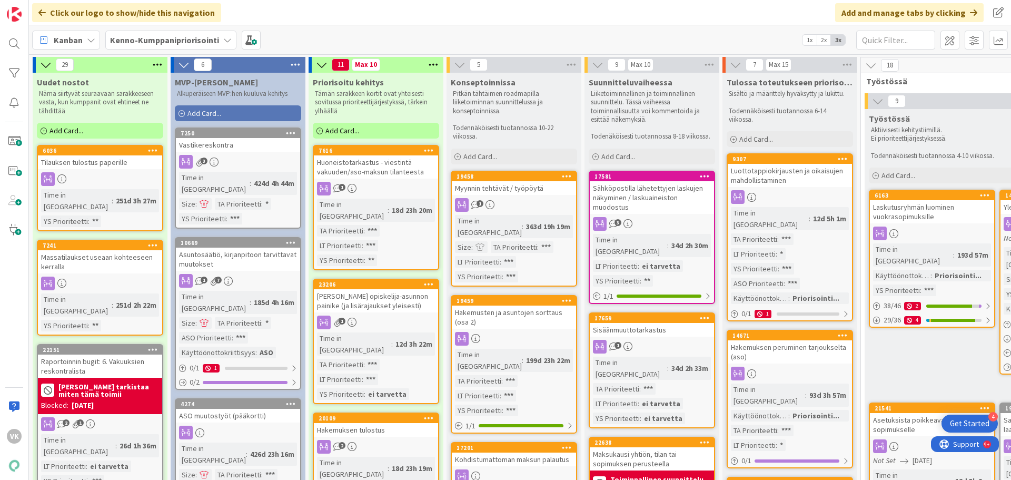
click at [117, 250] on div "Massatilaukset useaan kohteeseen kerralla" at bounding box center [100, 261] width 124 height 23
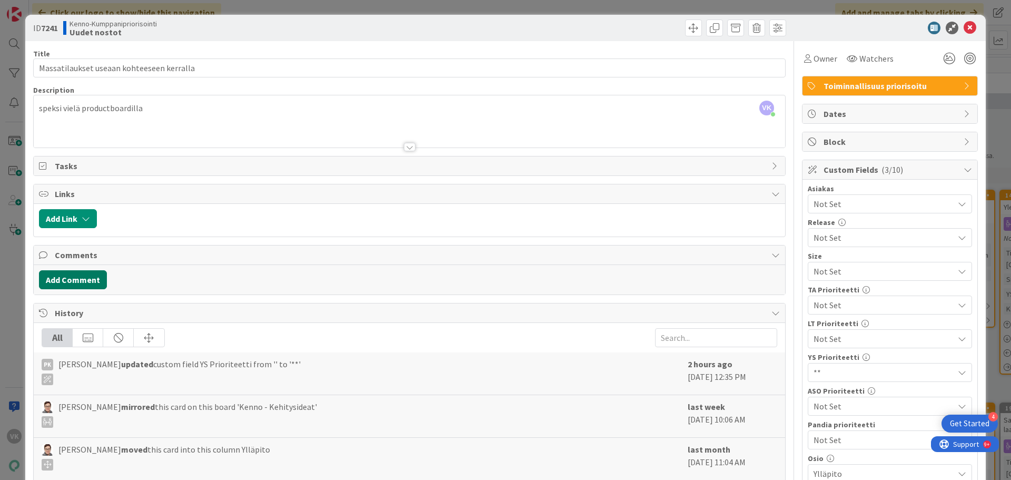
click at [79, 280] on button "Add Comment" at bounding box center [73, 279] width 68 height 19
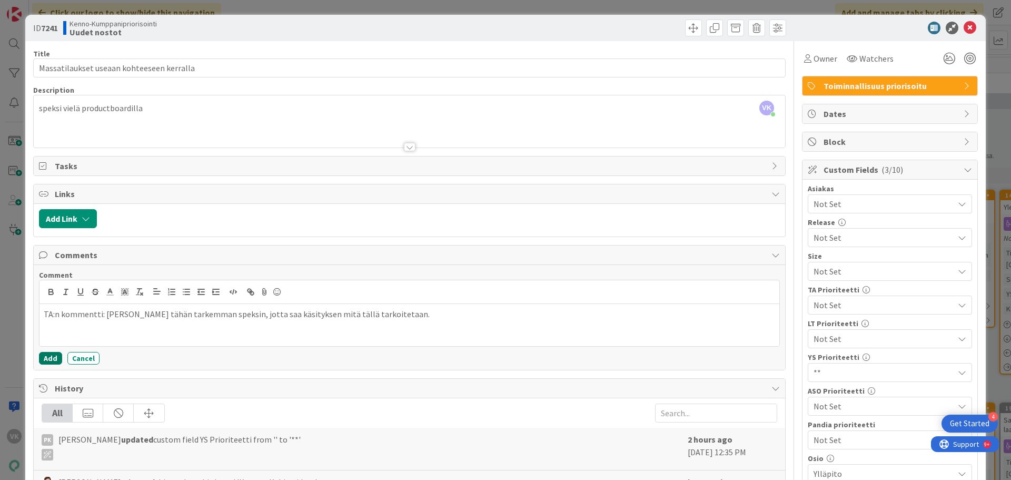
click at [47, 357] on button "Add" at bounding box center [50, 358] width 23 height 13
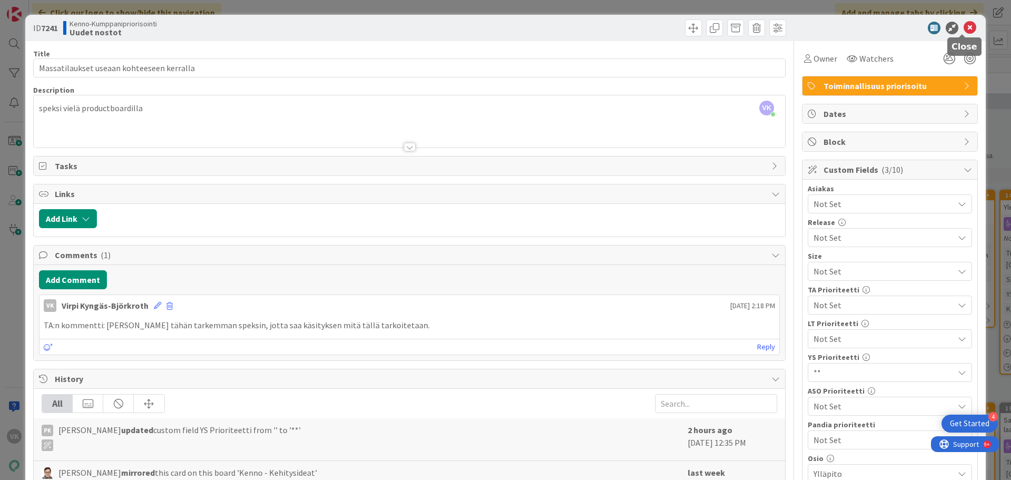
click at [964, 28] on icon at bounding box center [970, 28] width 13 height 13
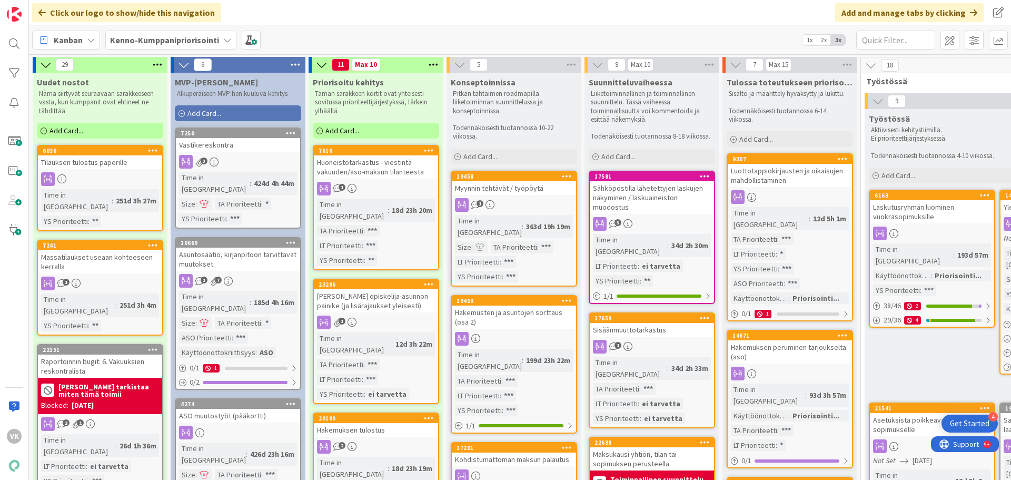
click at [87, 250] on div "Massatilaukset useaan kohteeseen kerralla" at bounding box center [100, 261] width 124 height 23
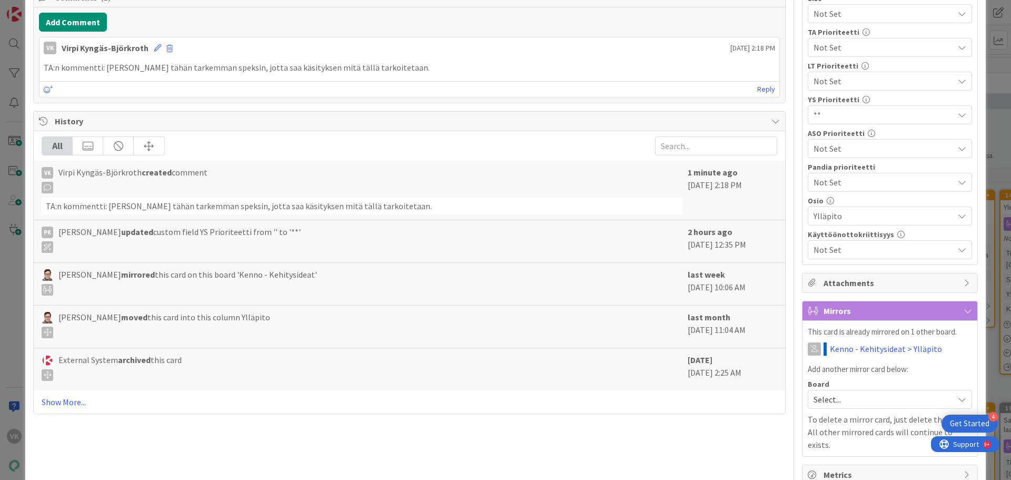
scroll to position [272, 0]
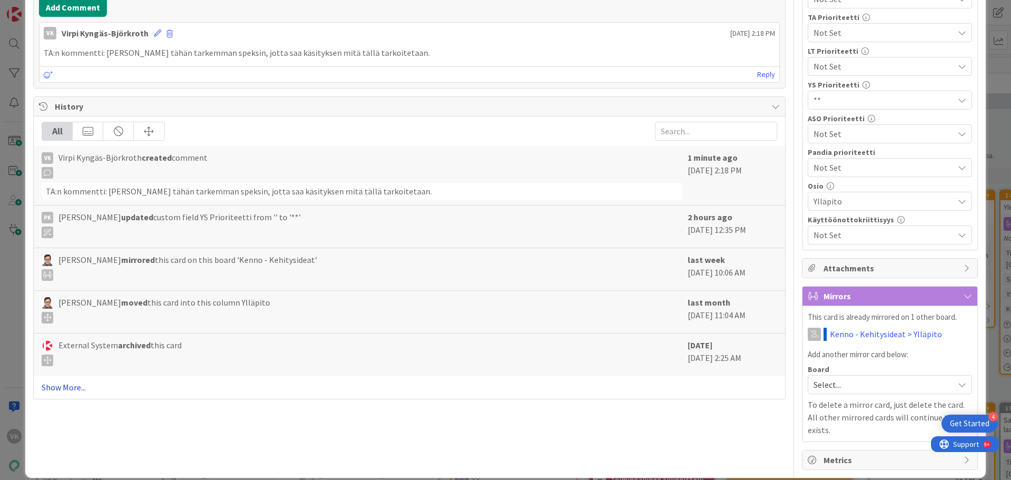
click at [70, 388] on link "Show More..." at bounding box center [410, 387] width 736 height 13
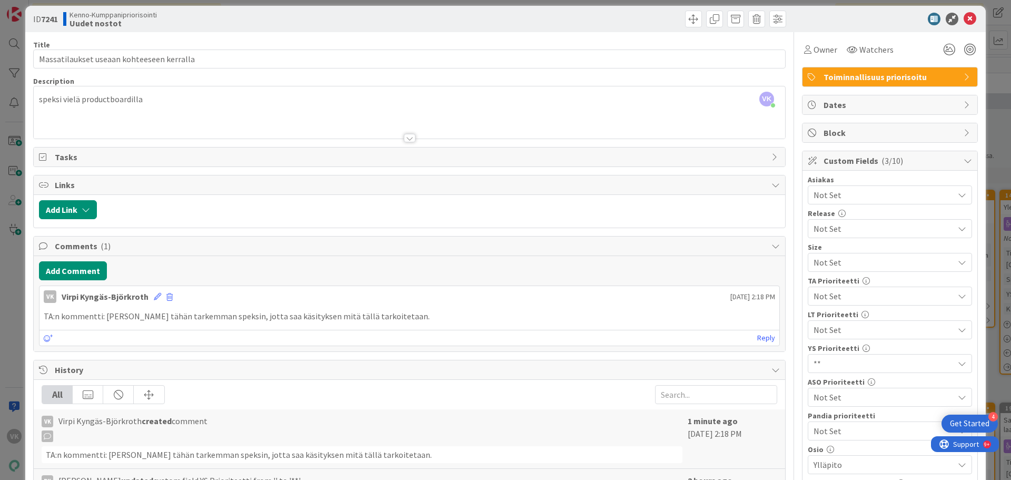
scroll to position [0, 0]
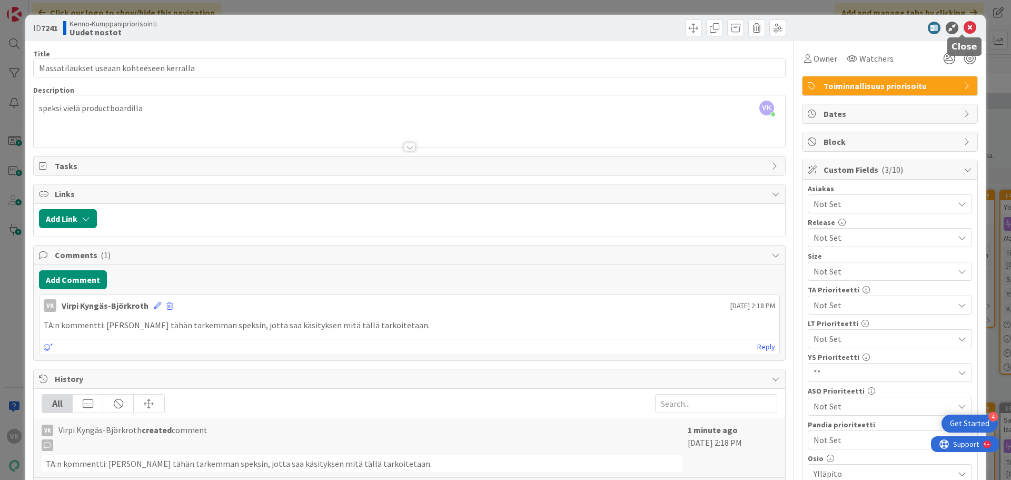
click at [964, 26] on icon at bounding box center [970, 28] width 13 height 13
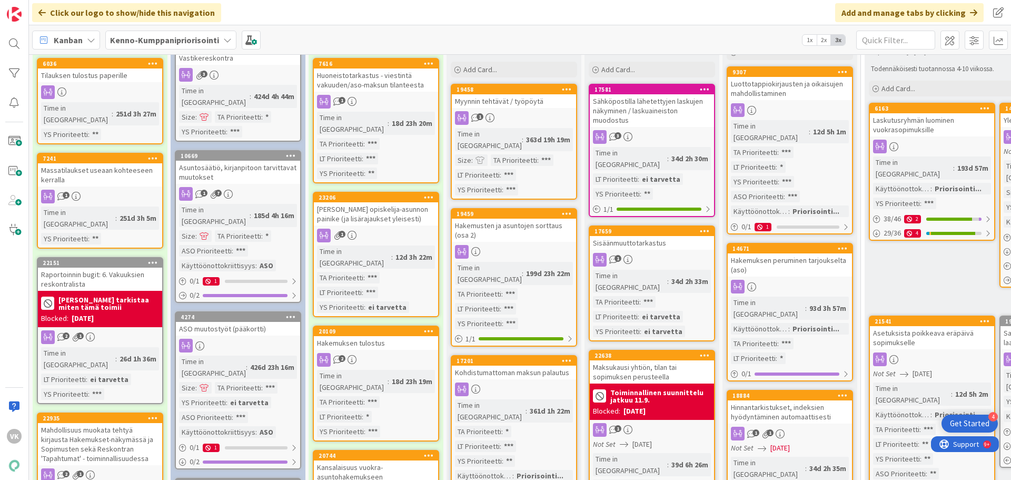
scroll to position [105, 0]
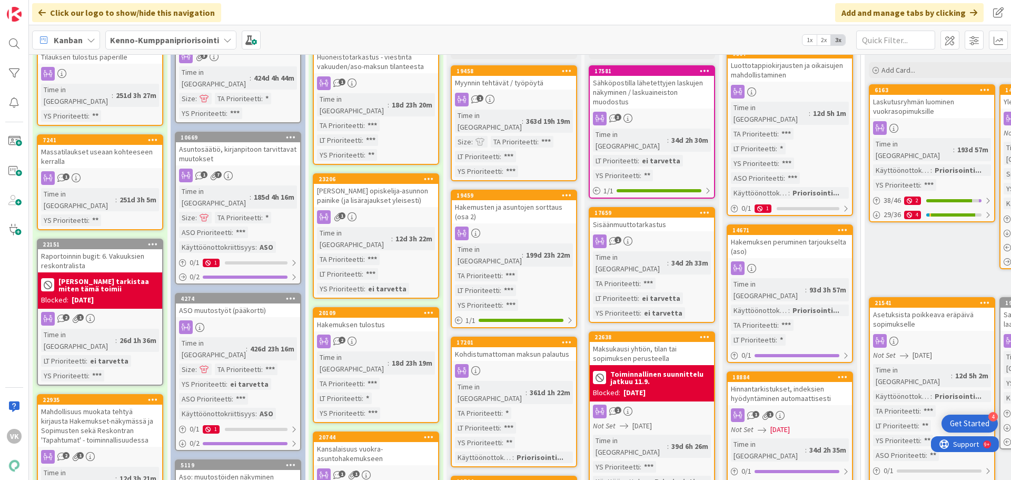
click at [73, 249] on div "Raportoinnin bugit: 6. Vakuuksien reskontralista" at bounding box center [100, 260] width 124 height 23
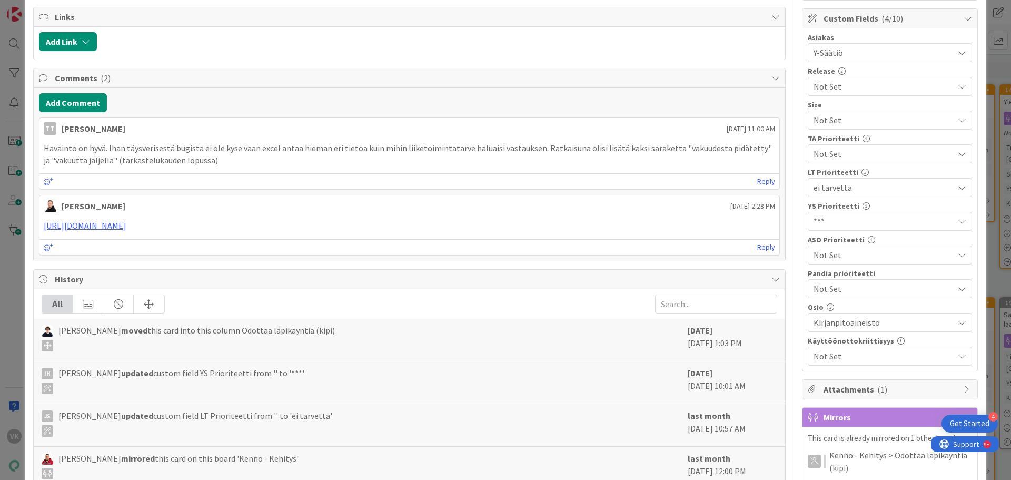
scroll to position [158, 0]
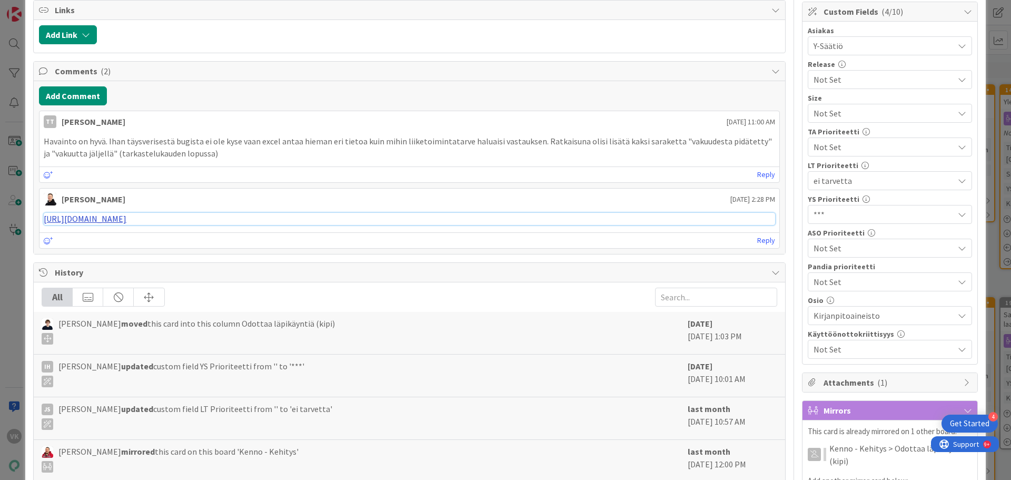
click at [126, 220] on link "[URL][DOMAIN_NAME]" at bounding box center [85, 218] width 83 height 11
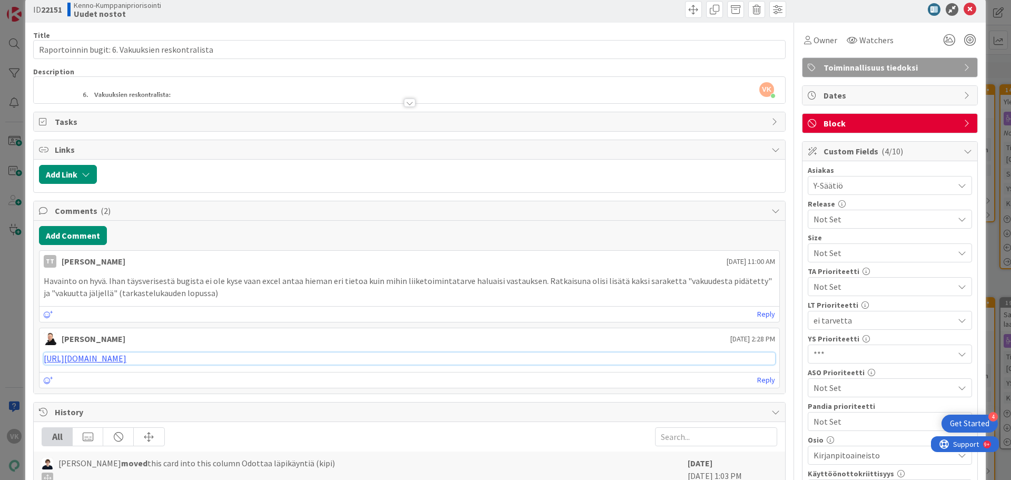
scroll to position [0, 0]
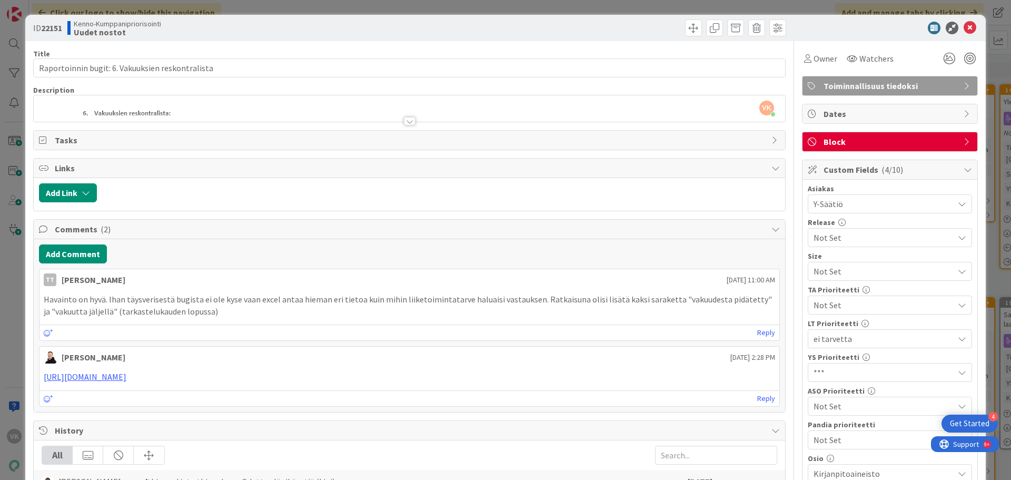
click at [409, 119] on div at bounding box center [410, 121] width 12 height 8
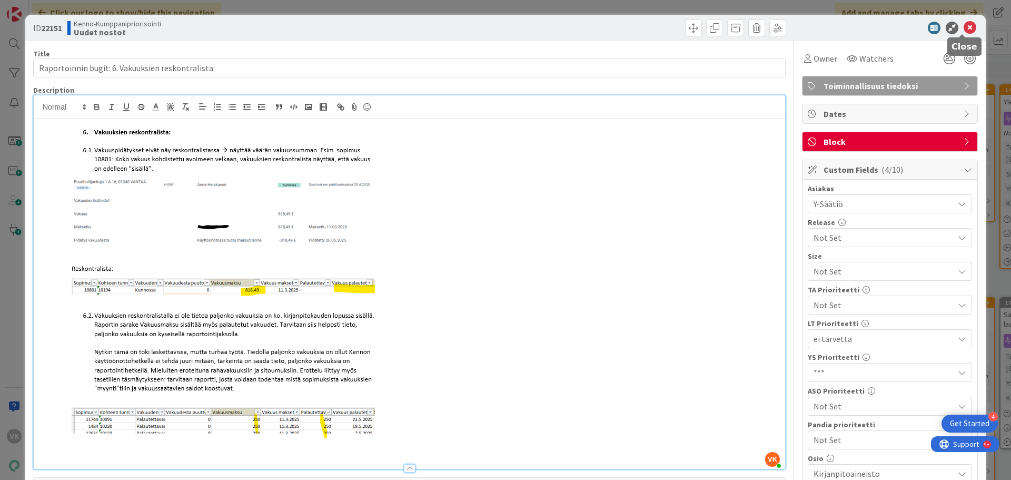
click at [964, 28] on icon at bounding box center [970, 28] width 13 height 13
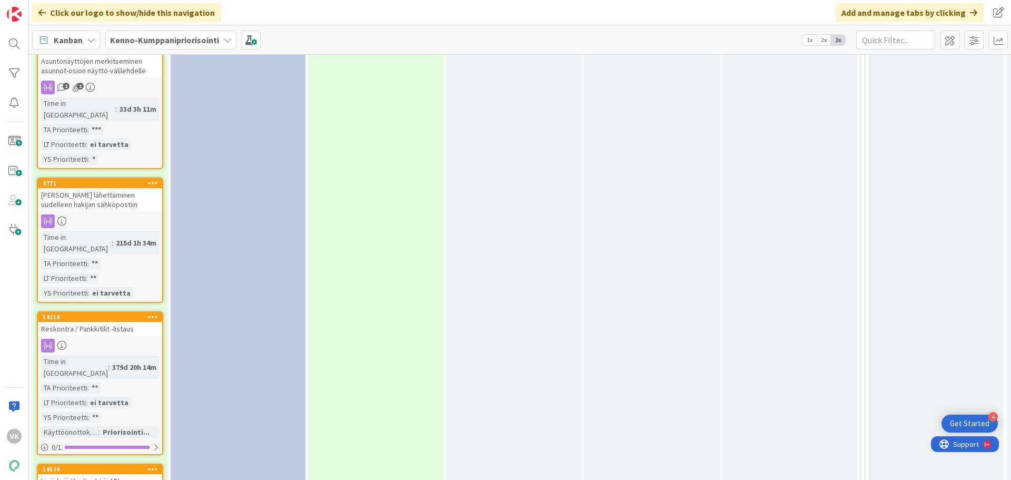
scroll to position [2212, 0]
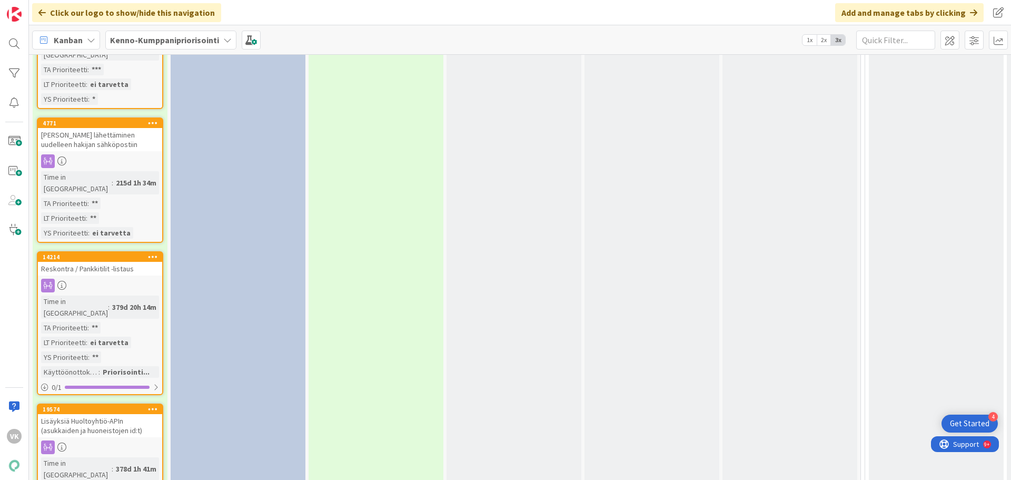
click at [109, 414] on div "Lisäyksiä Huoltoyhtiö-APIn (asukkaiden ja huoneistojen id:t)" at bounding box center [100, 425] width 124 height 23
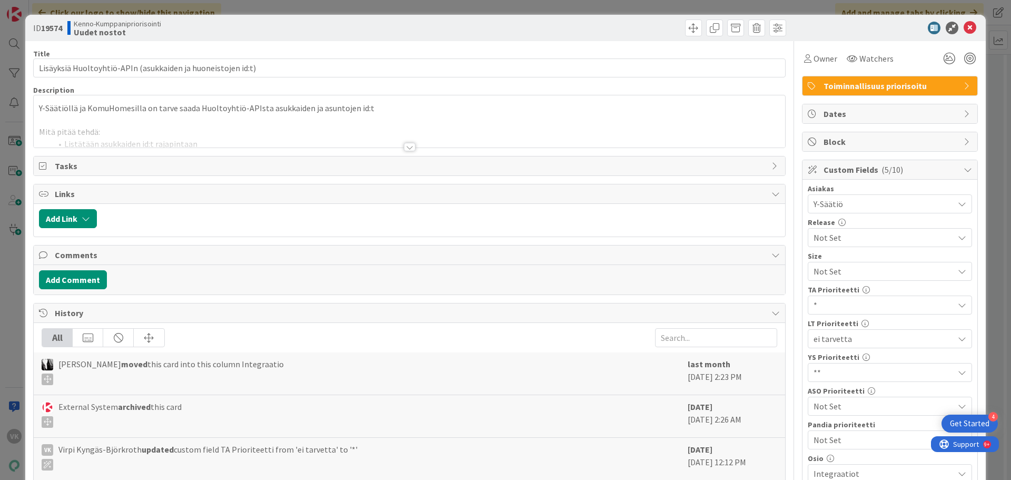
click at [407, 143] on div at bounding box center [410, 147] width 12 height 8
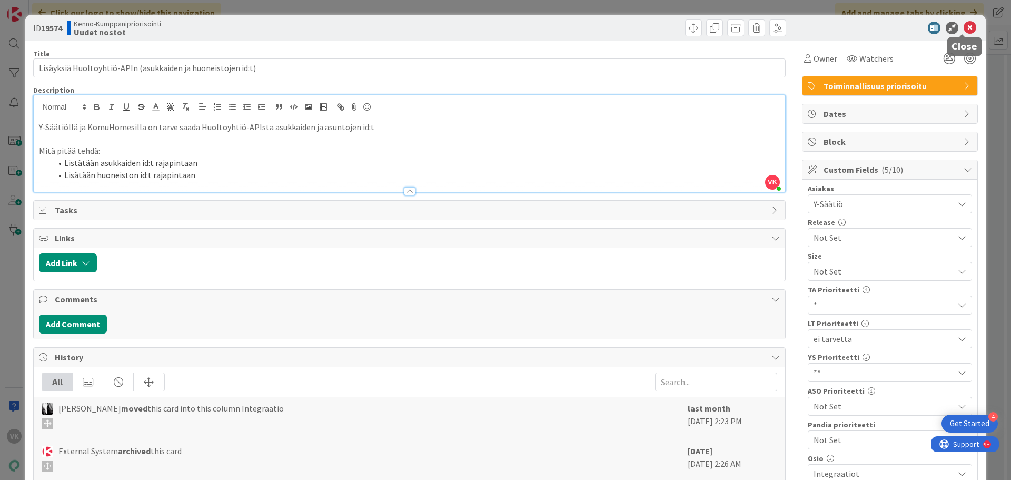
click at [964, 27] on icon at bounding box center [970, 28] width 13 height 13
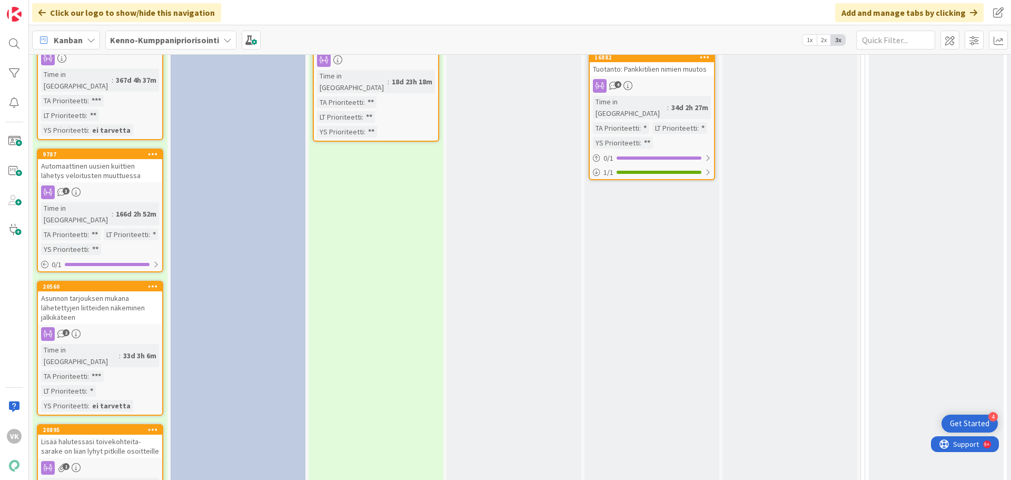
scroll to position [1527, 0]
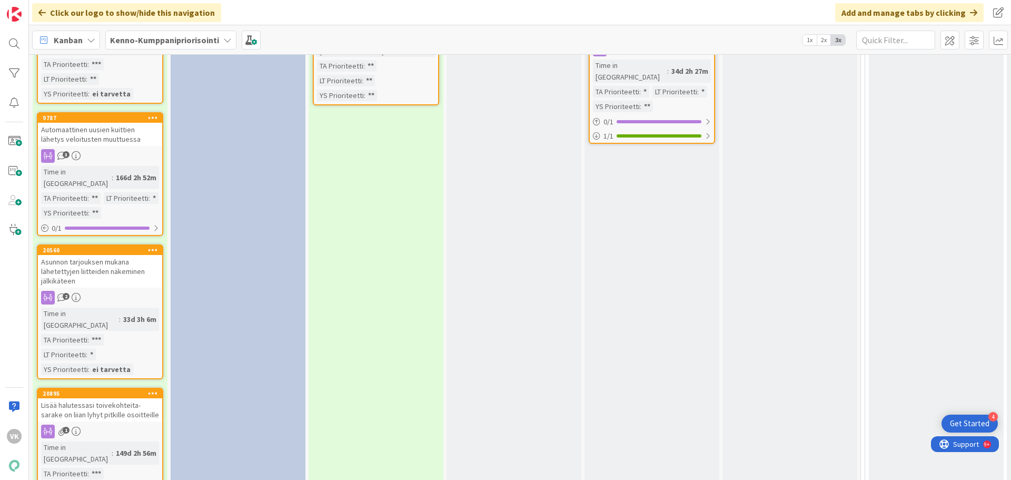
click at [109, 398] on div "Lisää halutessasi toivekohteita- sarake on liian lyhyt pitkille osoitteille" at bounding box center [100, 409] width 124 height 23
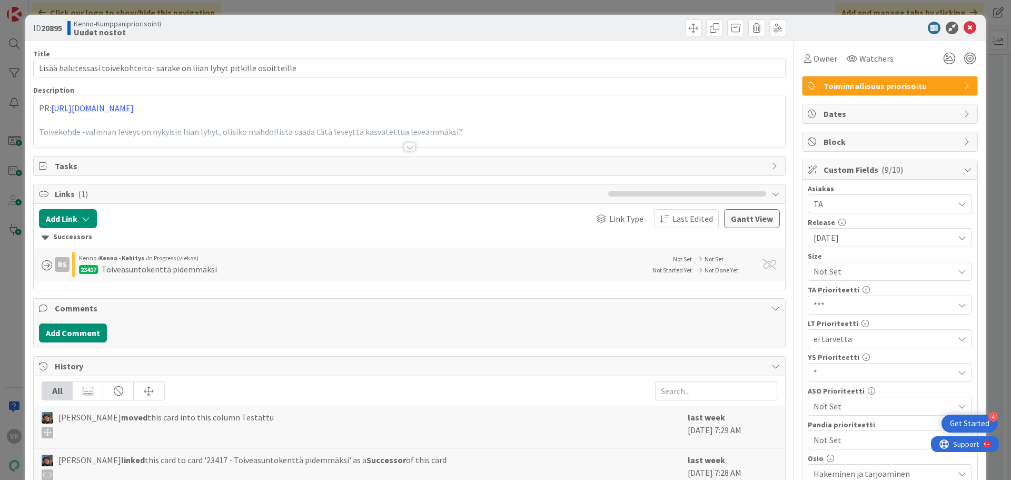
click at [408, 147] on div at bounding box center [410, 147] width 12 height 8
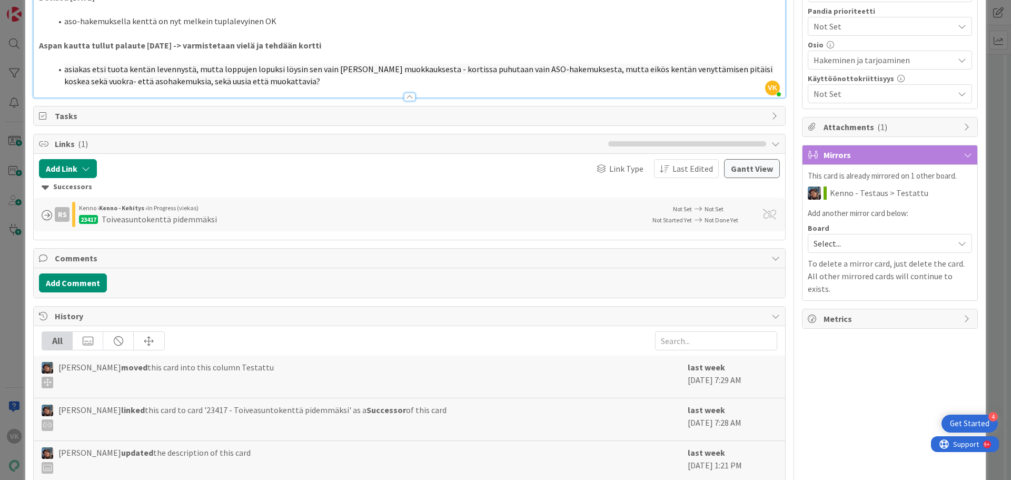
scroll to position [421, 0]
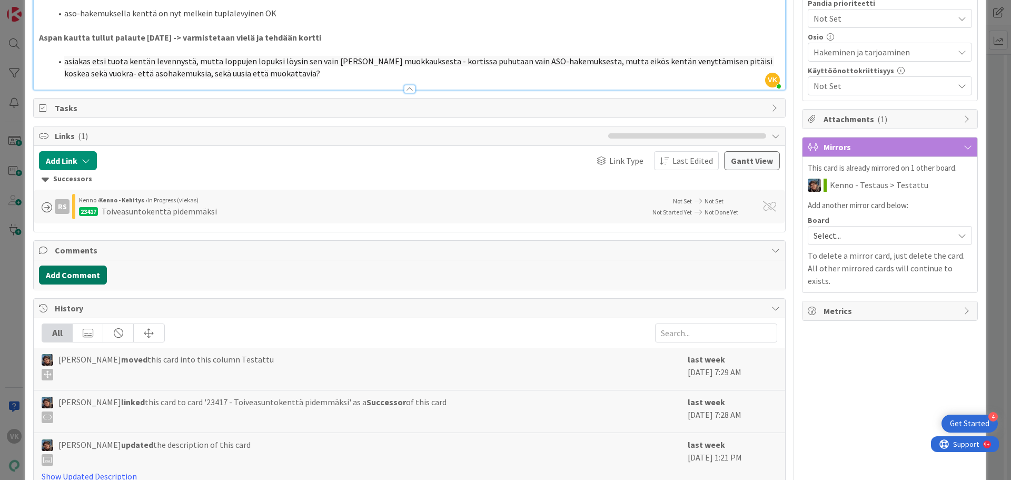
click at [80, 276] on button "Add Comment" at bounding box center [73, 274] width 68 height 19
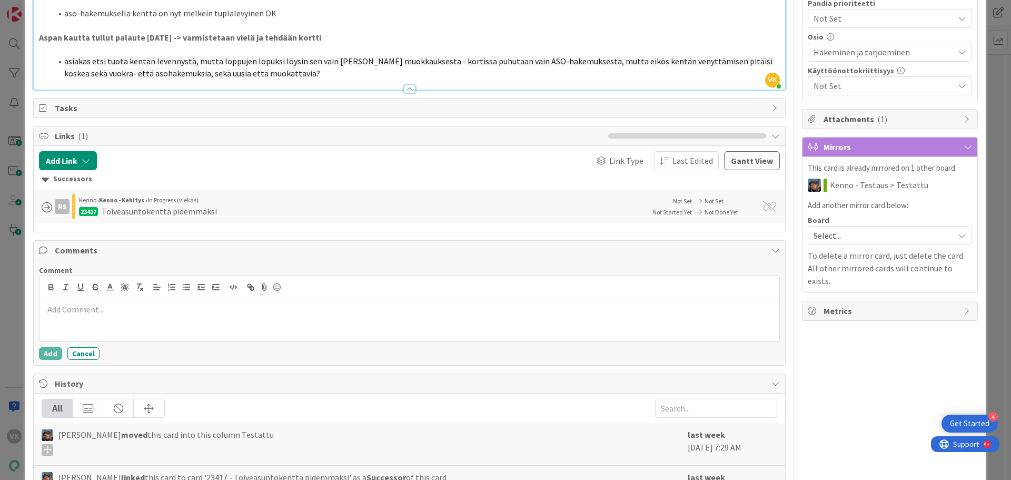
click at [97, 311] on p at bounding box center [409, 309] width 731 height 12
click at [55, 351] on button "Add" at bounding box center [50, 353] width 23 height 13
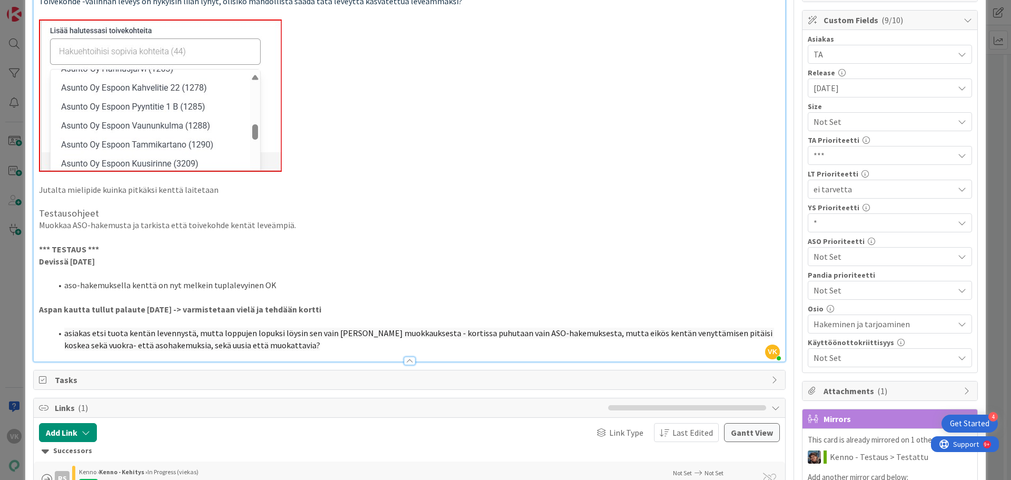
scroll to position [0, 0]
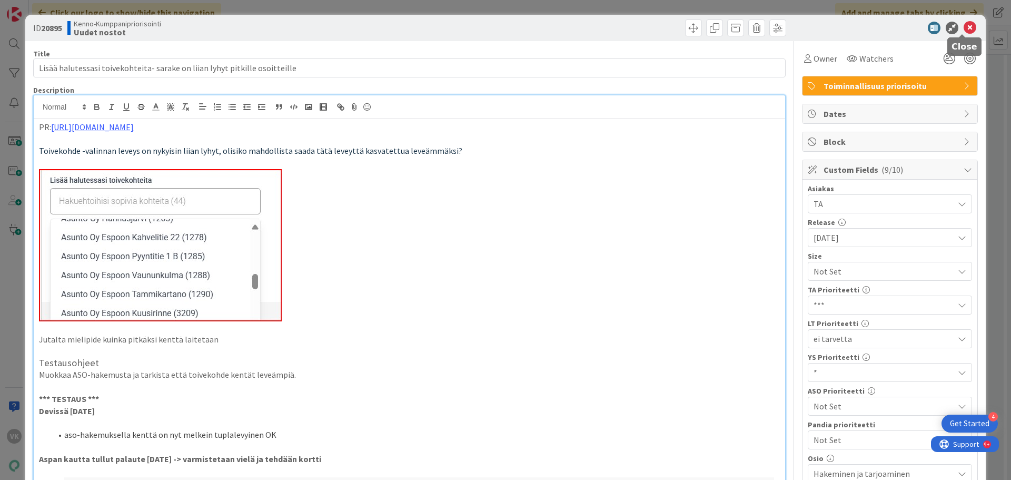
click at [964, 26] on icon at bounding box center [970, 28] width 13 height 13
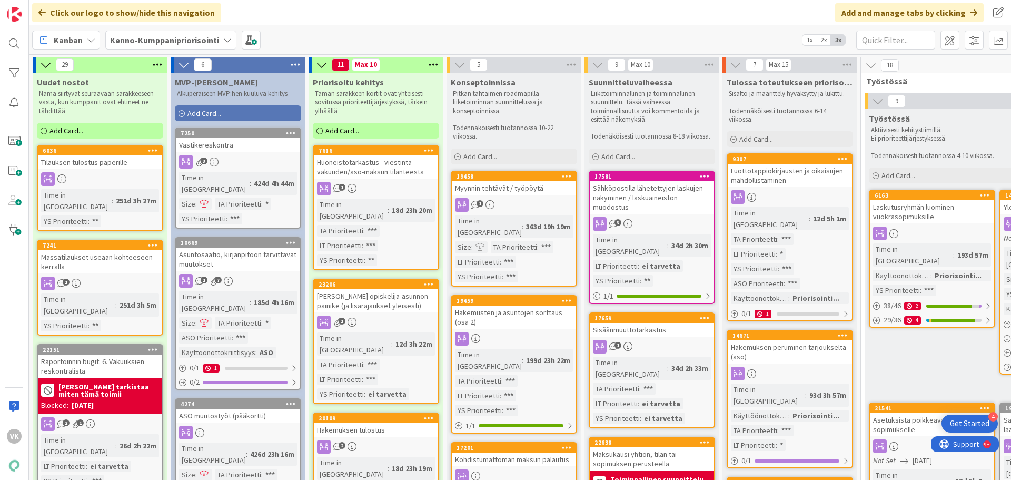
click at [232, 151] on div "Vastikereskontra" at bounding box center [238, 145] width 124 height 14
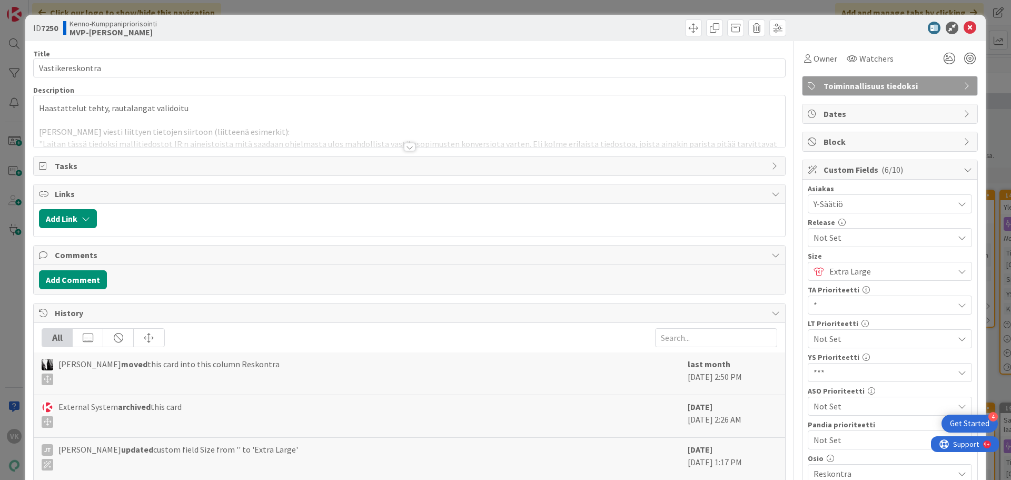
click at [404, 147] on div at bounding box center [410, 147] width 12 height 8
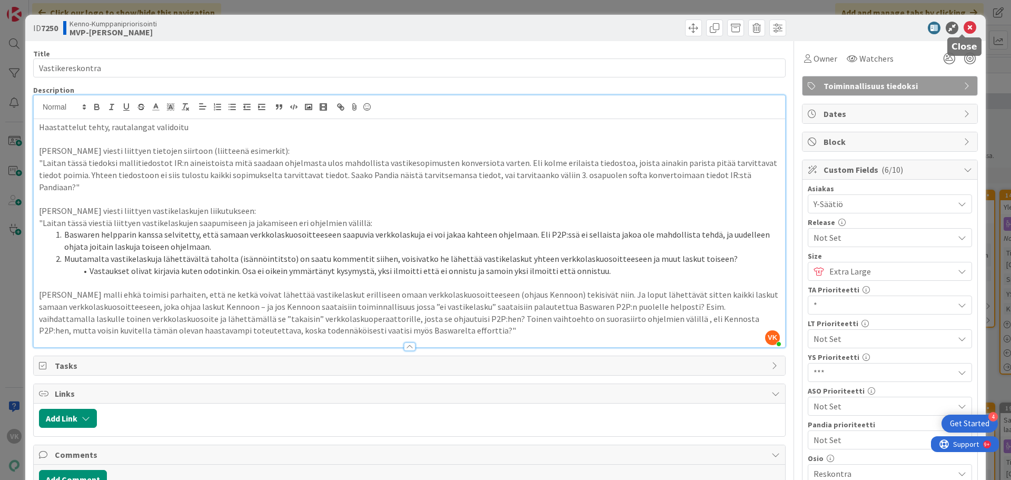
click at [966, 28] on icon at bounding box center [970, 28] width 13 height 13
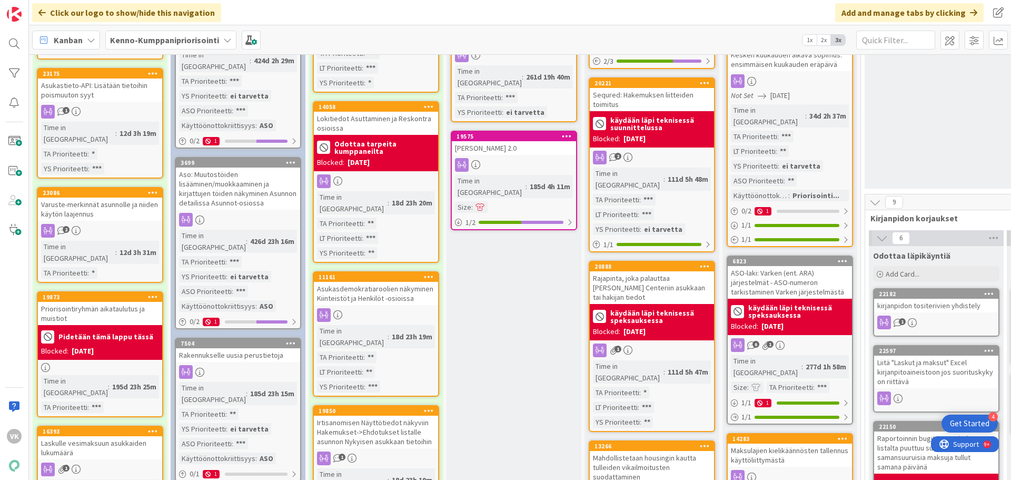
scroll to position [579, 0]
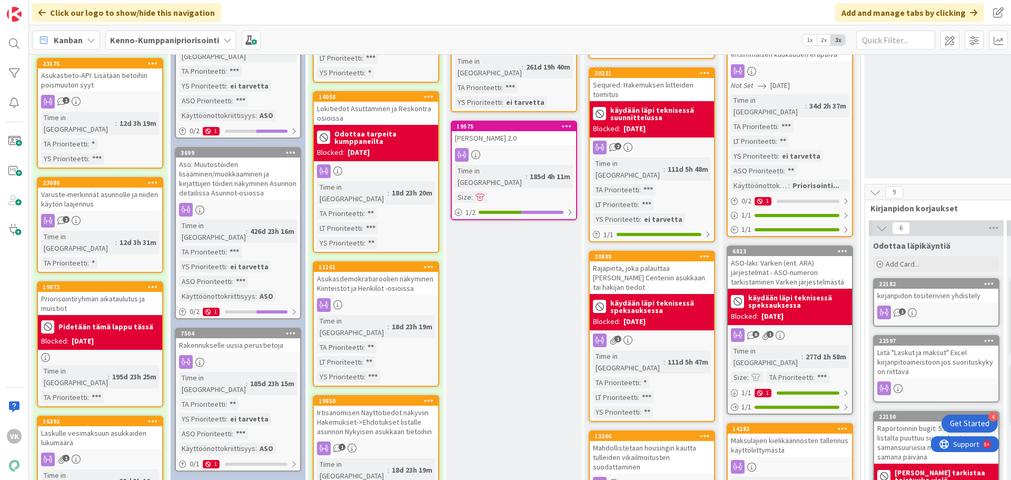
click at [242, 338] on div "Rakennukselle uusia perustietoja" at bounding box center [238, 345] width 124 height 14
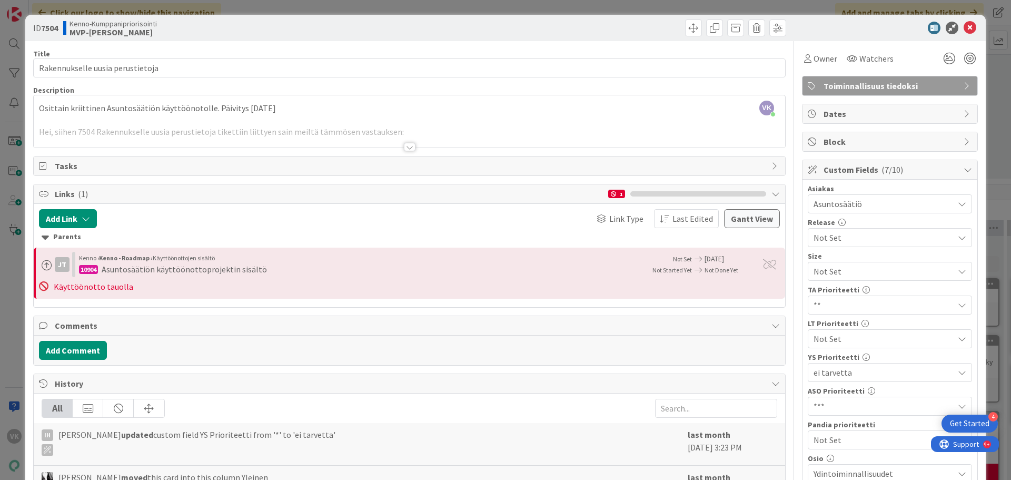
click at [405, 145] on div at bounding box center [410, 147] width 12 height 8
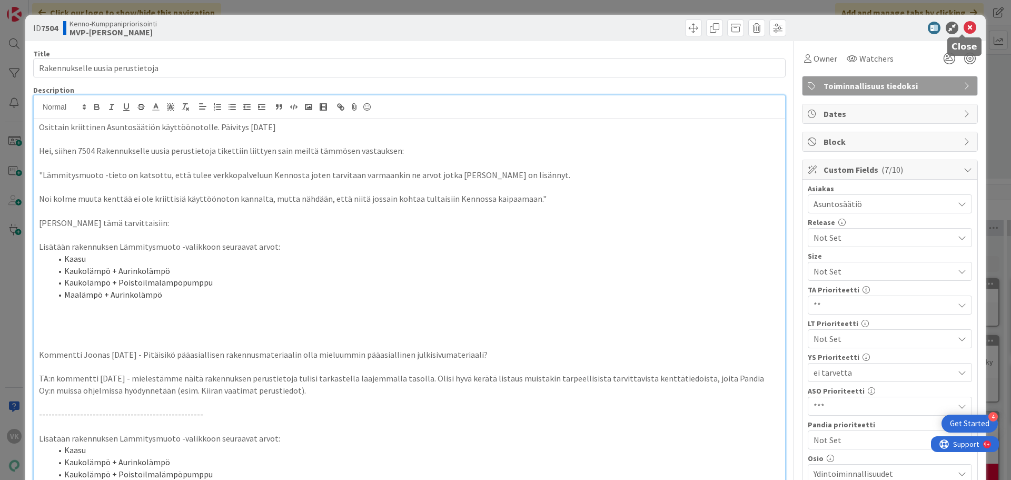
click at [964, 28] on icon at bounding box center [970, 28] width 13 height 13
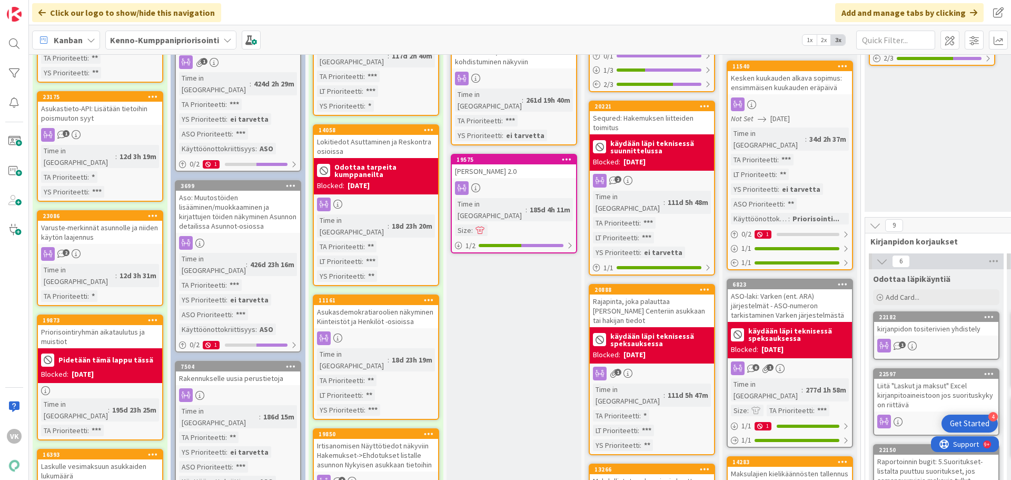
scroll to position [527, 0]
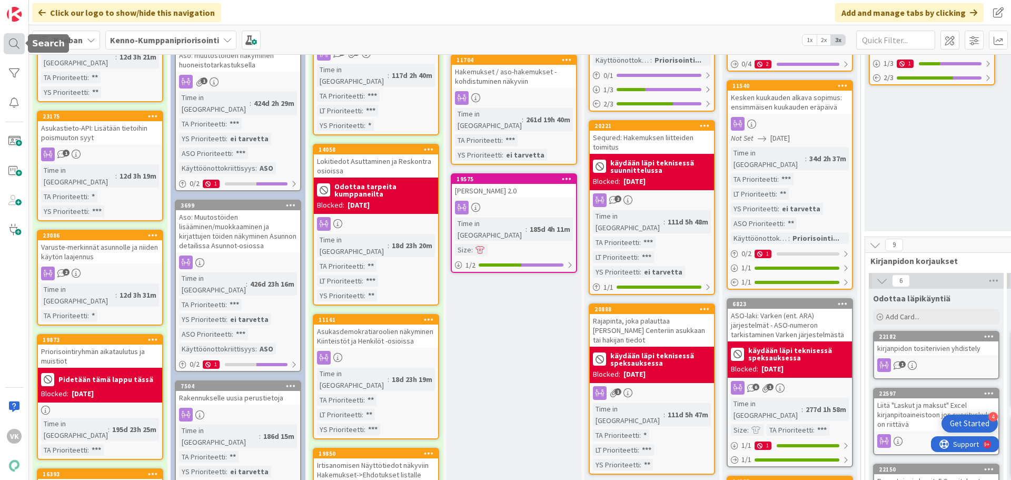
click at [16, 41] on div at bounding box center [14, 43] width 21 height 21
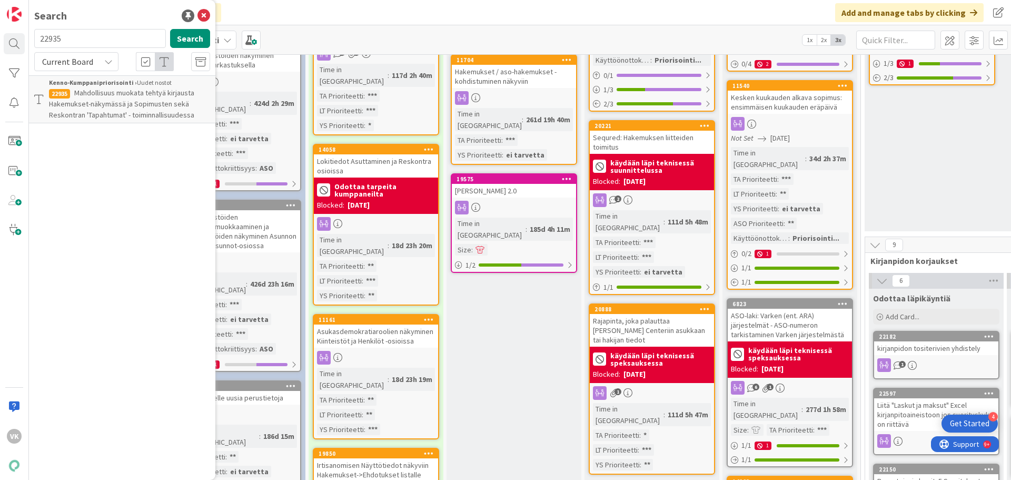
drag, startPoint x: 58, startPoint y: 38, endPoint x: 40, endPoint y: 38, distance: 17.9
click at [40, 38] on input "22935" at bounding box center [100, 38] width 132 height 19
click at [246, 13] on div "Click our logo to show/hide this navigation Add and manage tabs by clicking" at bounding box center [520, 12] width 982 height 25
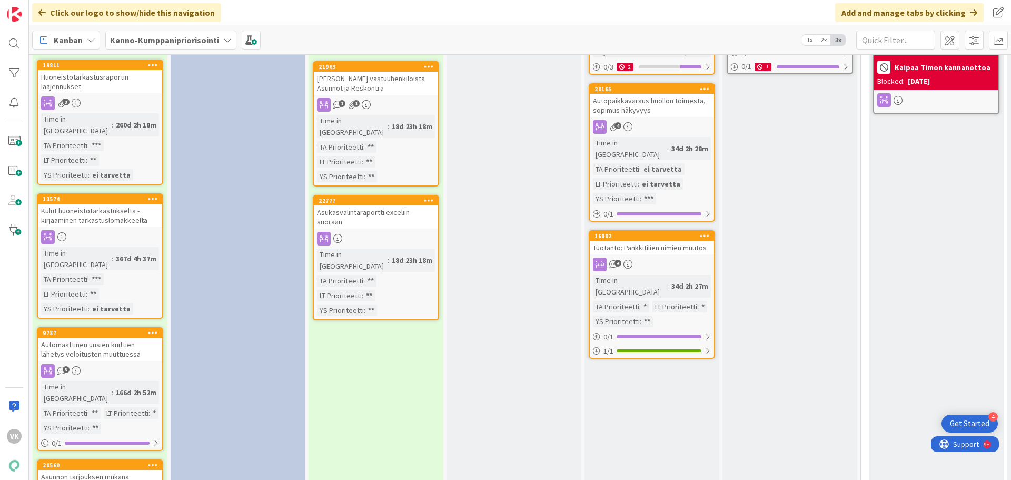
scroll to position [1316, 0]
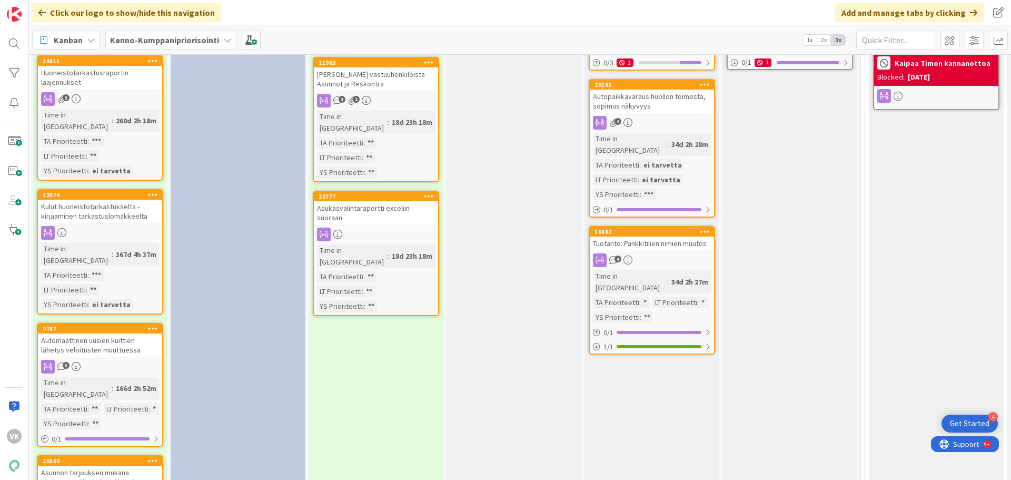
click at [111, 465] on div "Asunnon tarjouksen mukana lähetettyjen liitteiden näkeminen jälkikäteen" at bounding box center [100, 481] width 124 height 33
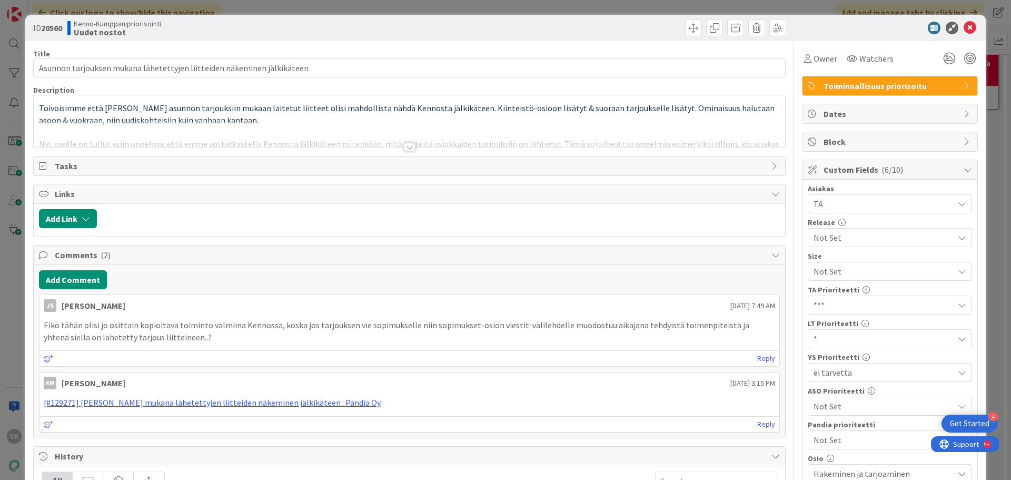
click at [406, 146] on div at bounding box center [410, 147] width 12 height 8
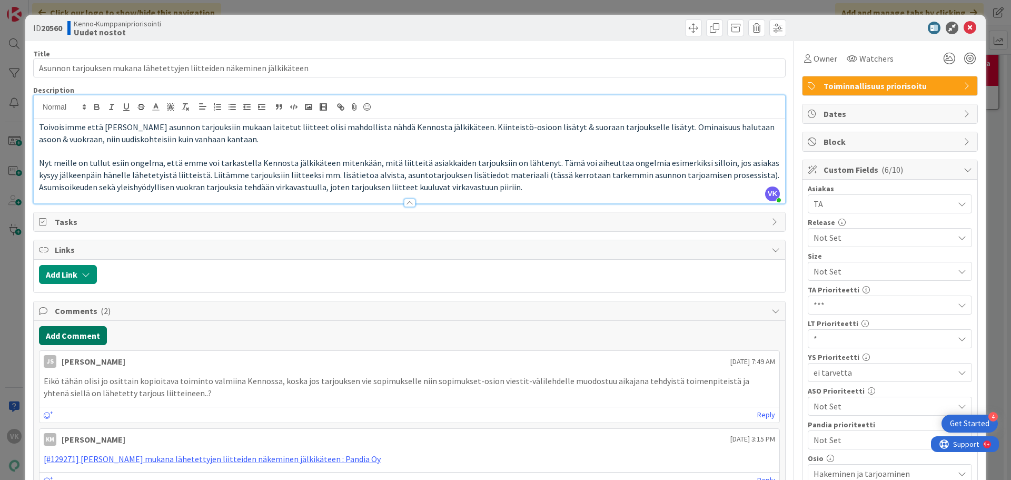
click at [77, 331] on button "Add Comment" at bounding box center [73, 335] width 68 height 19
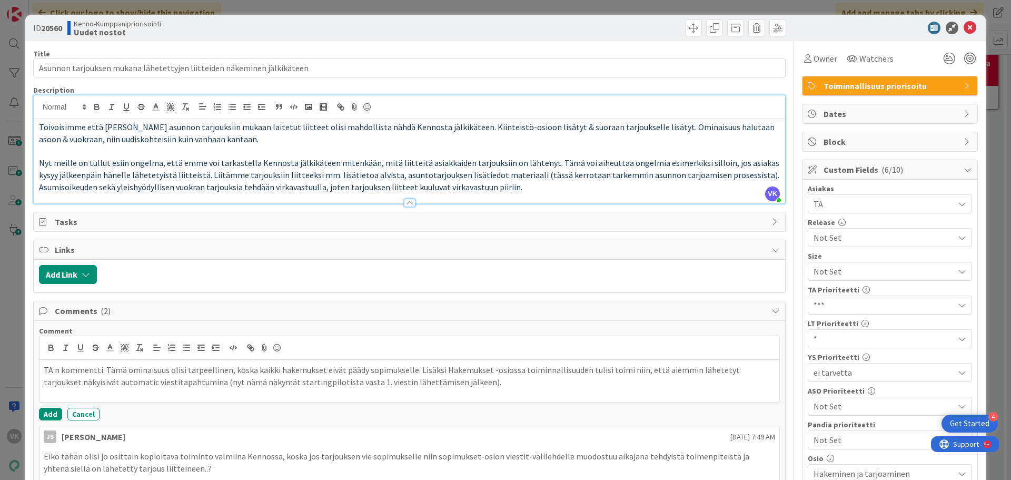
click at [305, 381] on p "TA:n kommentti: Tämä ominaisuus olisi tarpeellinen, koska kaikki hakemukset eiv…" at bounding box center [409, 376] width 731 height 24
drag, startPoint x: 965, startPoint y: 26, endPoint x: 864, endPoint y: 95, distance: 122.4
click at [965, 26] on icon at bounding box center [970, 28] width 13 height 13
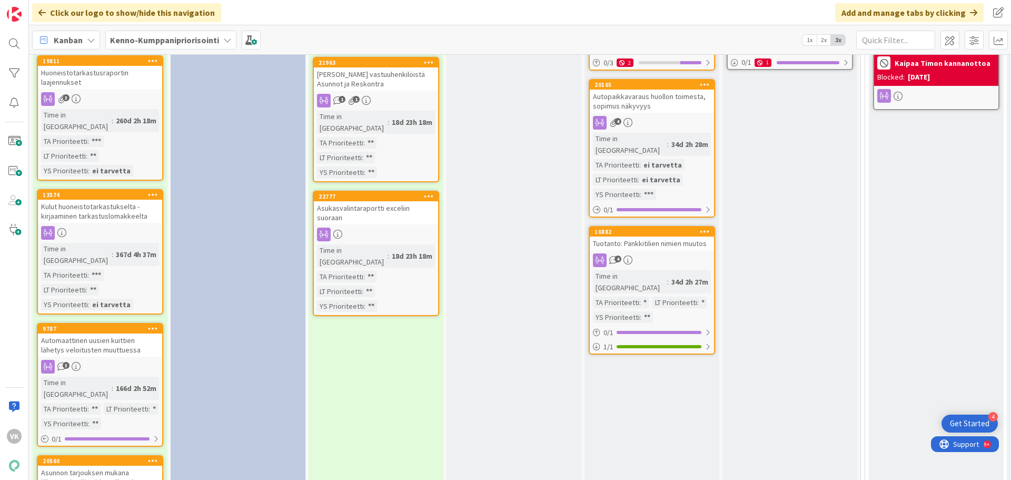
click at [103, 465] on div "Asunnon tarjouksen mukana lähetettyjen liitteiden näkeminen jälkikäteen" at bounding box center [100, 481] width 124 height 33
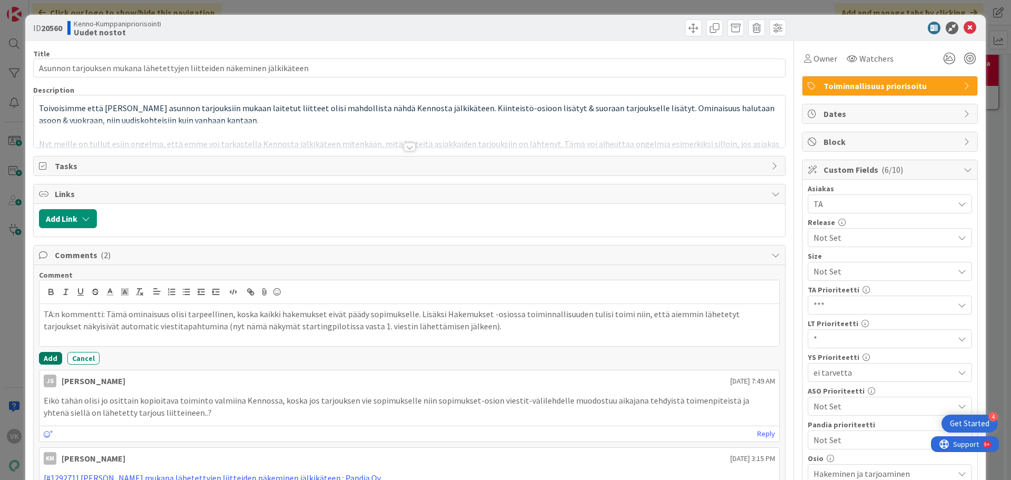
click at [52, 356] on button "Add" at bounding box center [50, 358] width 23 height 13
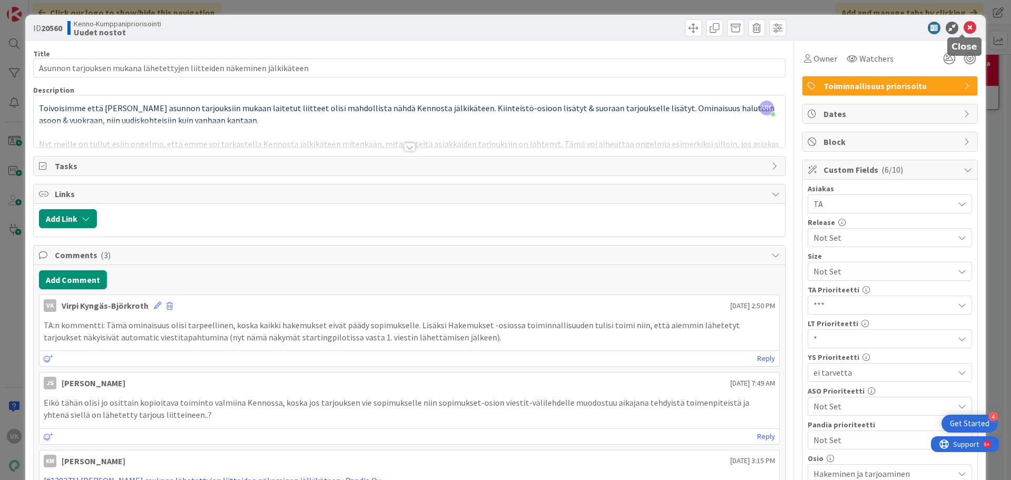
click at [964, 27] on icon at bounding box center [970, 28] width 13 height 13
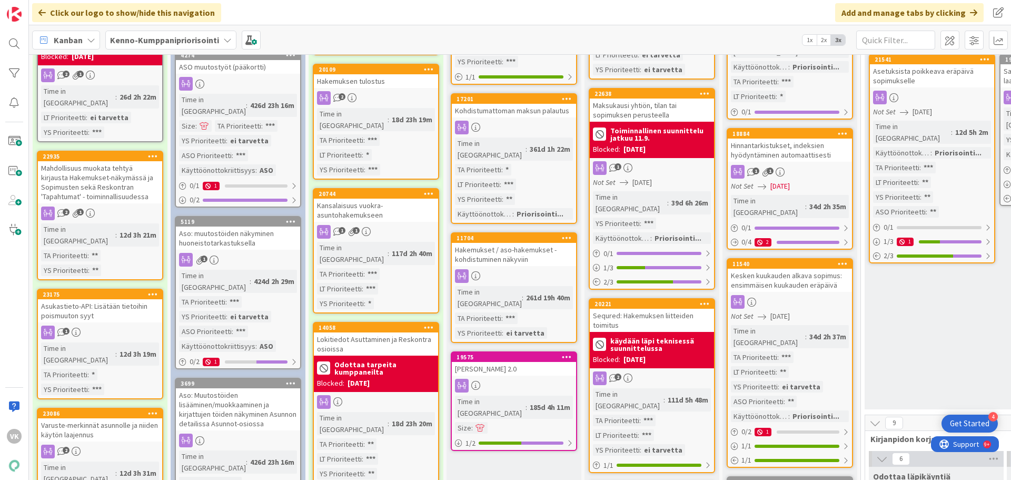
scroll to position [369, 0]
